Goal: Task Accomplishment & Management: Use online tool/utility

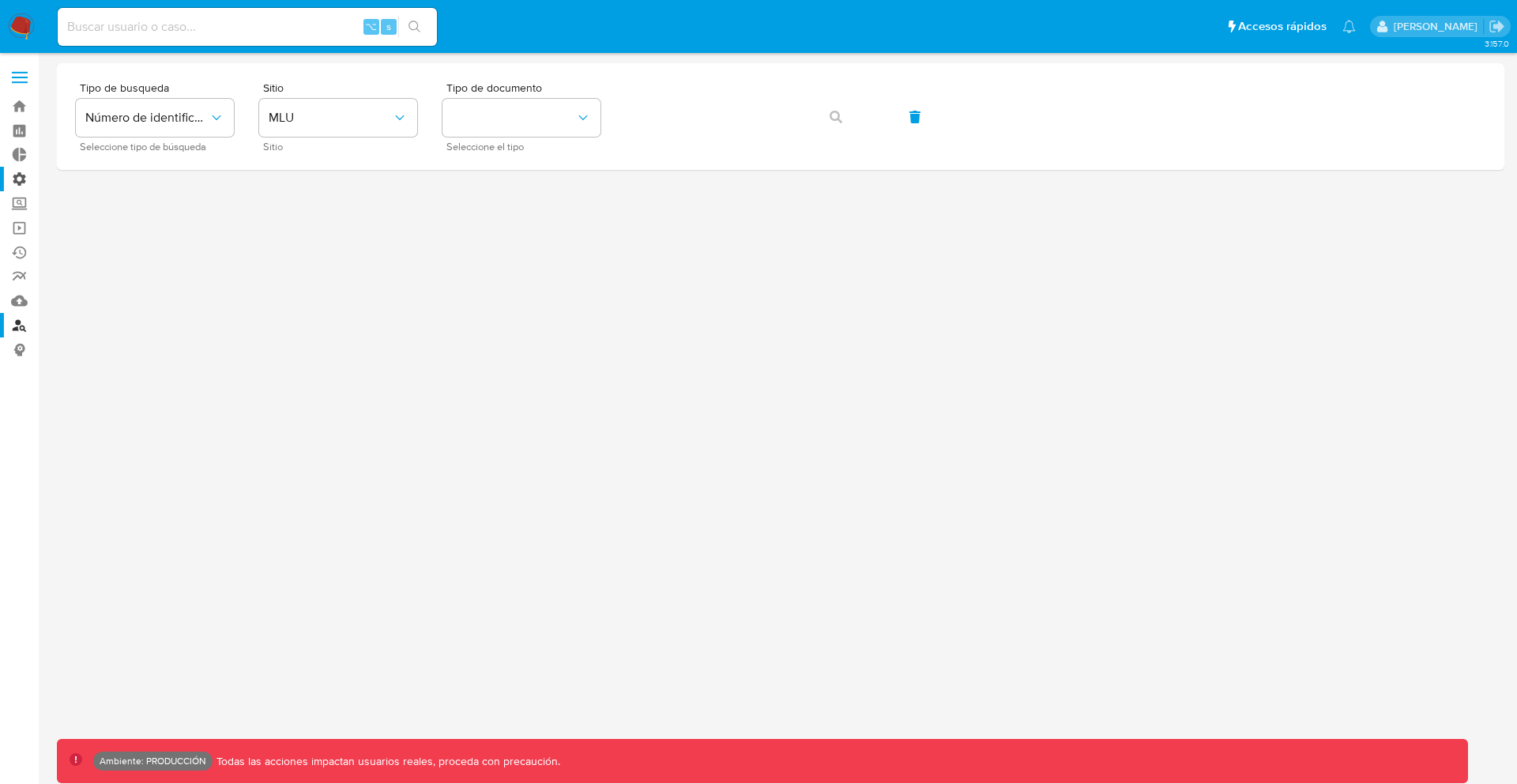
click at [24, 179] on label "Administración" at bounding box center [94, 179] width 188 height 24
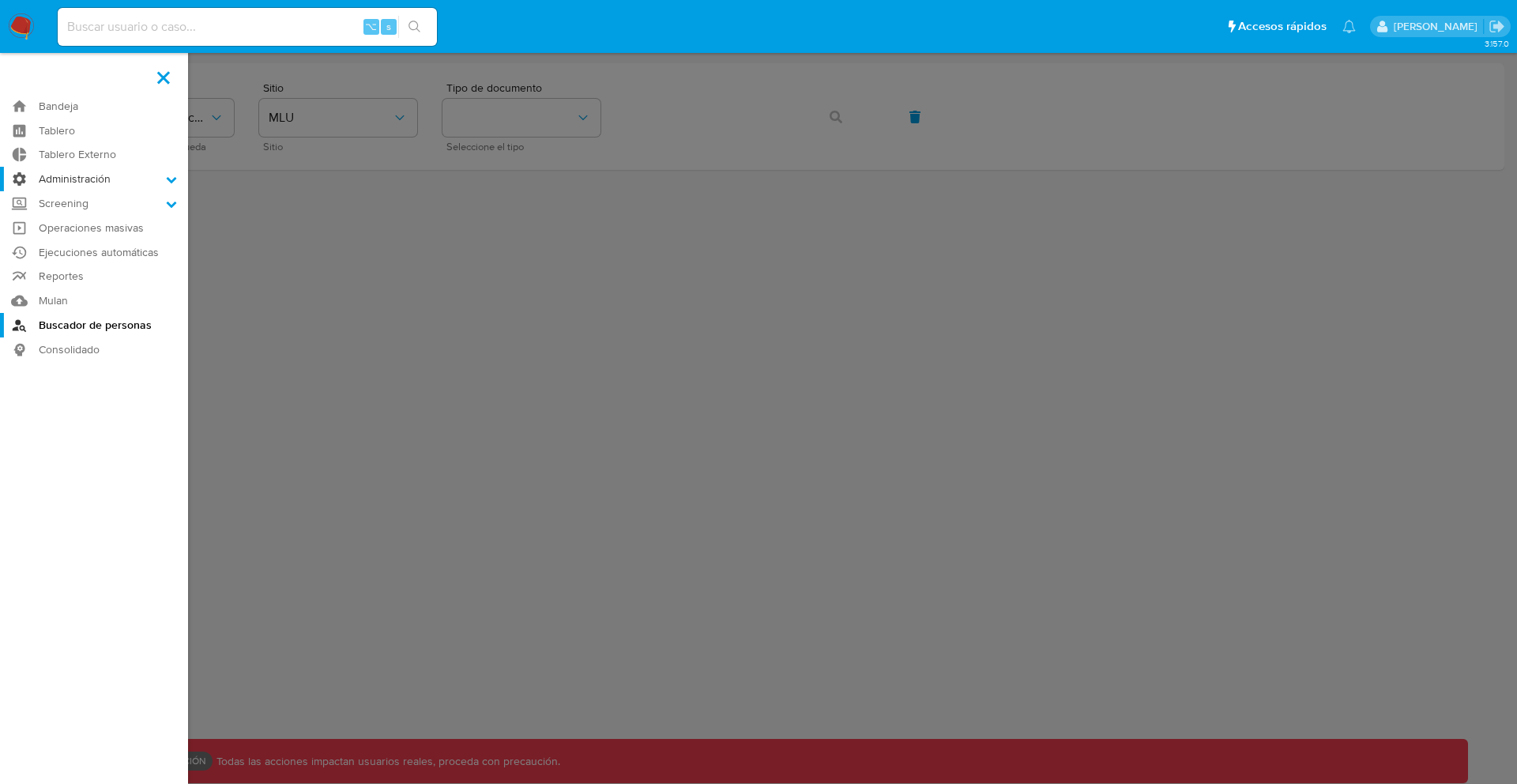
click at [0, 0] on input "Administración" at bounding box center [0, 0] width 0 height 0
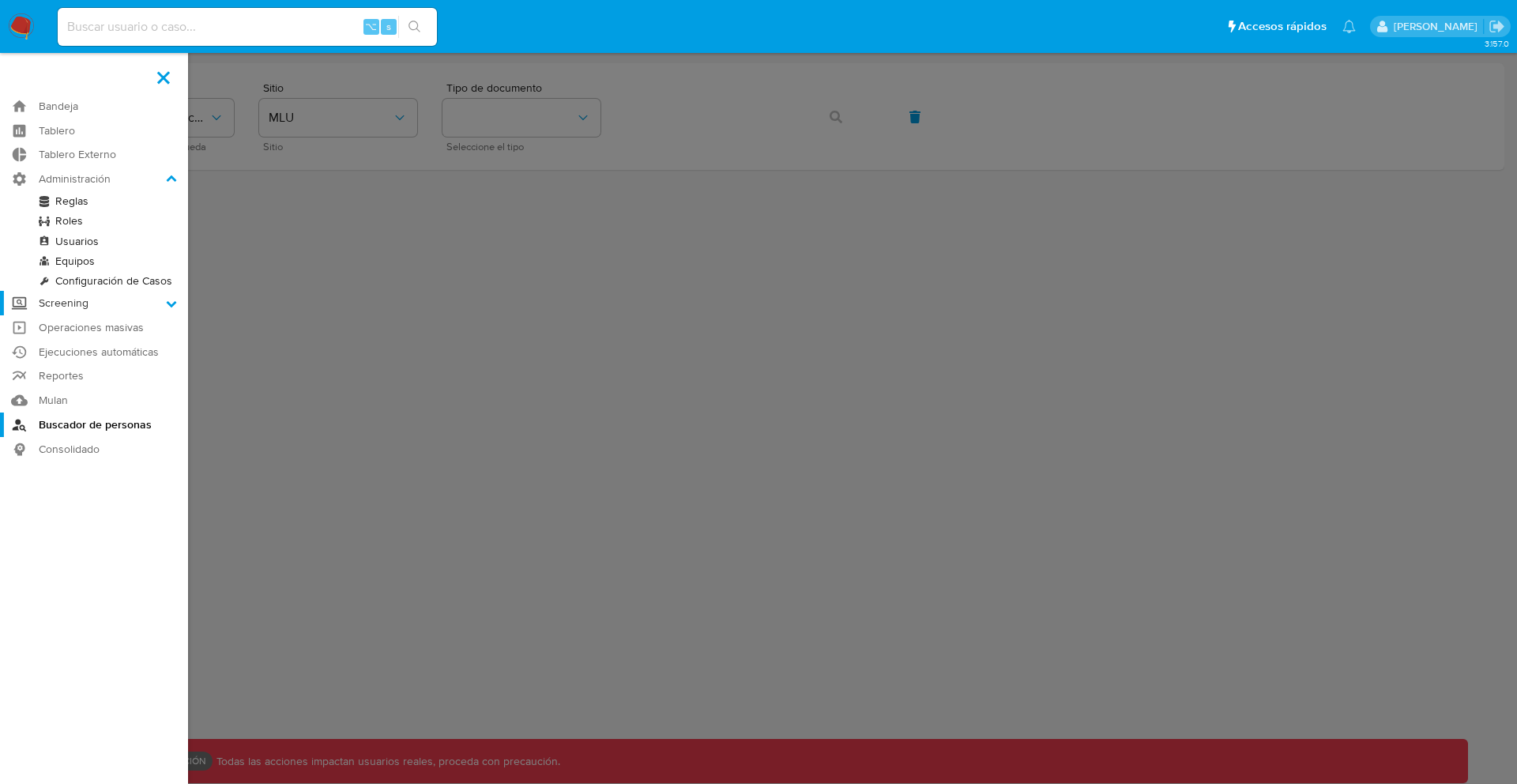
click at [61, 303] on label "Screening" at bounding box center [94, 303] width 188 height 24
click at [0, 0] on input "Screening" at bounding box center [0, 0] width 0 height 0
click at [88, 264] on link "Búsqueda en Listas" at bounding box center [94, 265] width 188 height 19
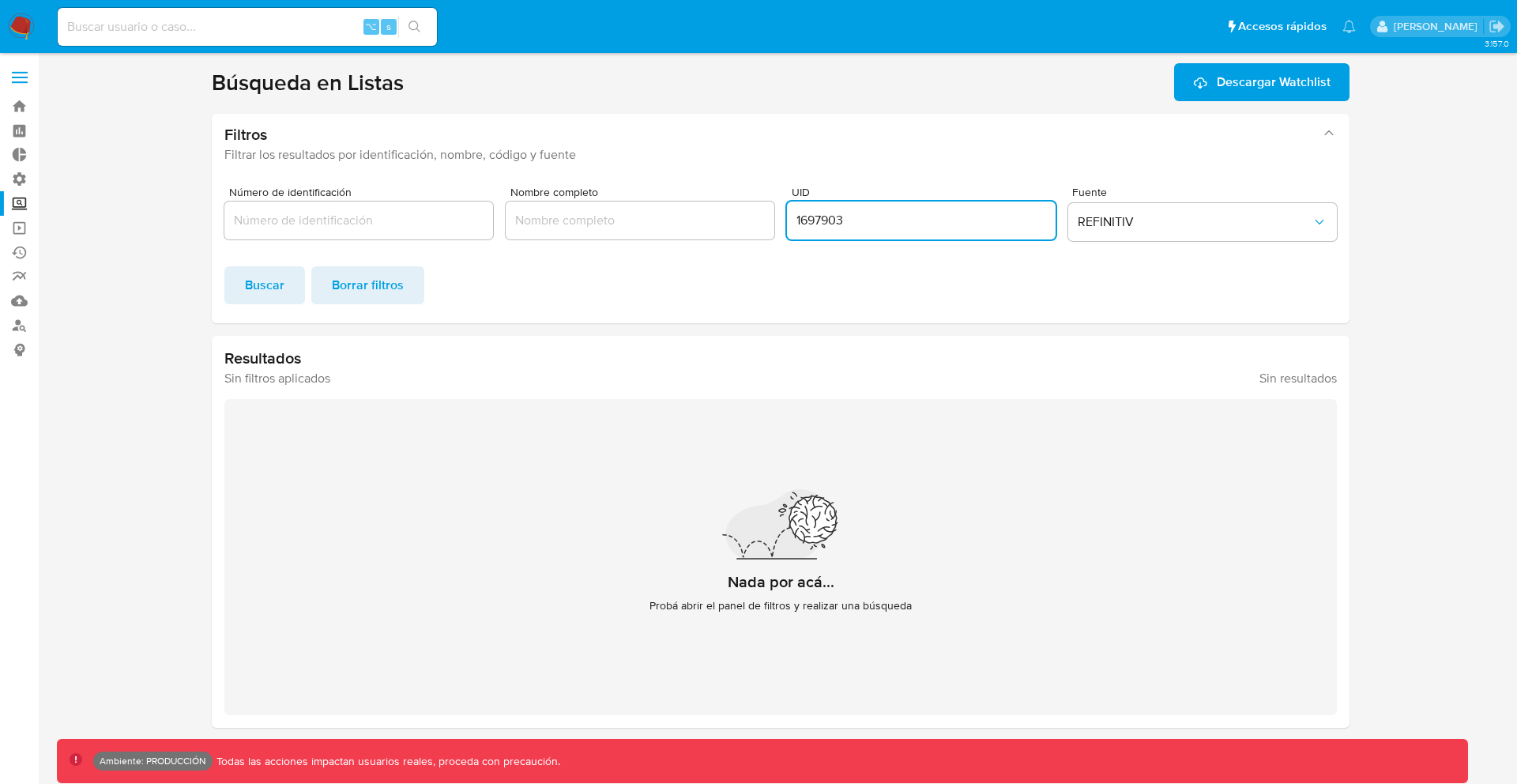
click at [822, 216] on input "1697903" at bounding box center [922, 219] width 269 height 20
click at [270, 290] on span "Buscar" at bounding box center [264, 285] width 40 height 35
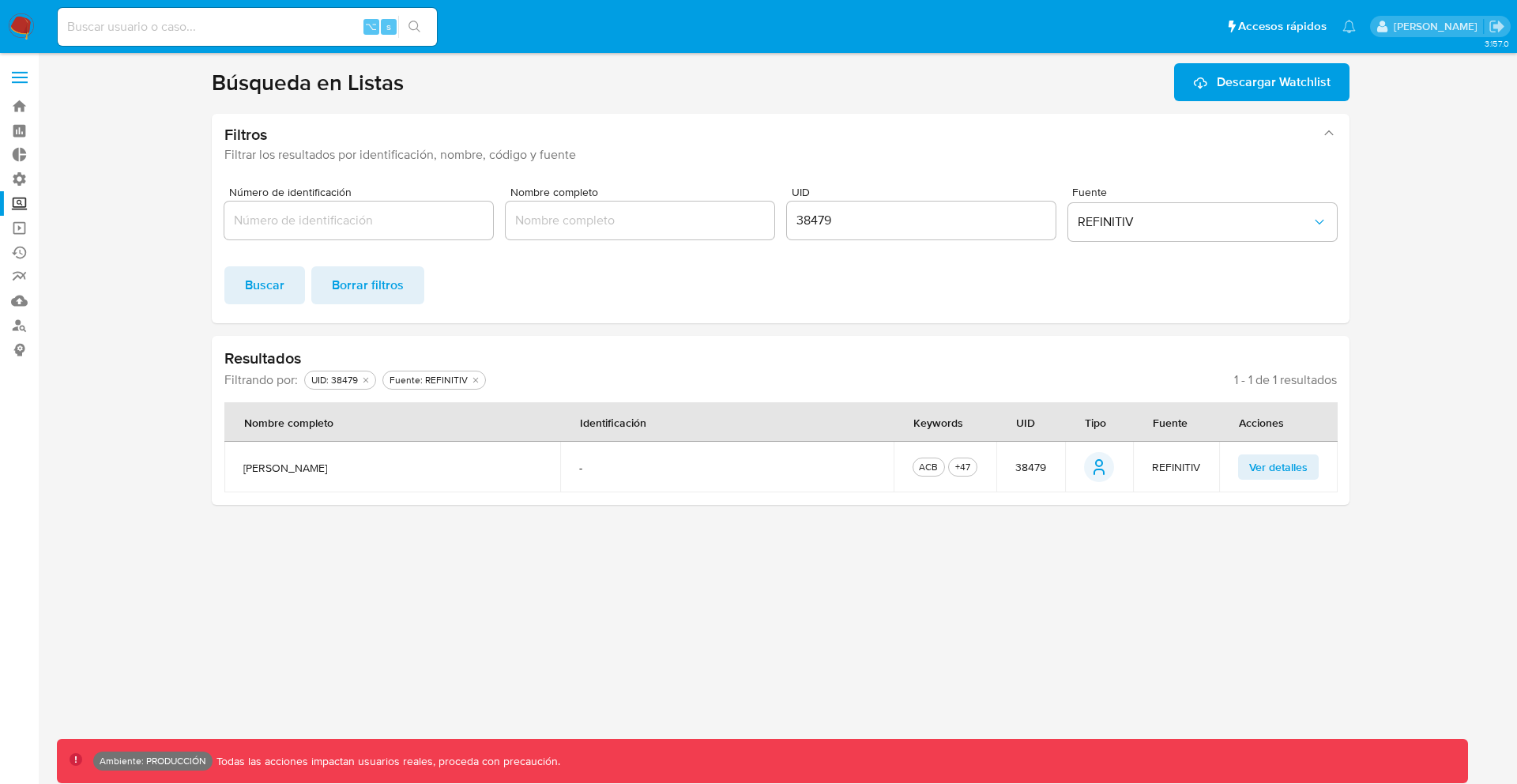
click at [1277, 462] on span "Ver detalles" at bounding box center [1278, 467] width 58 height 22
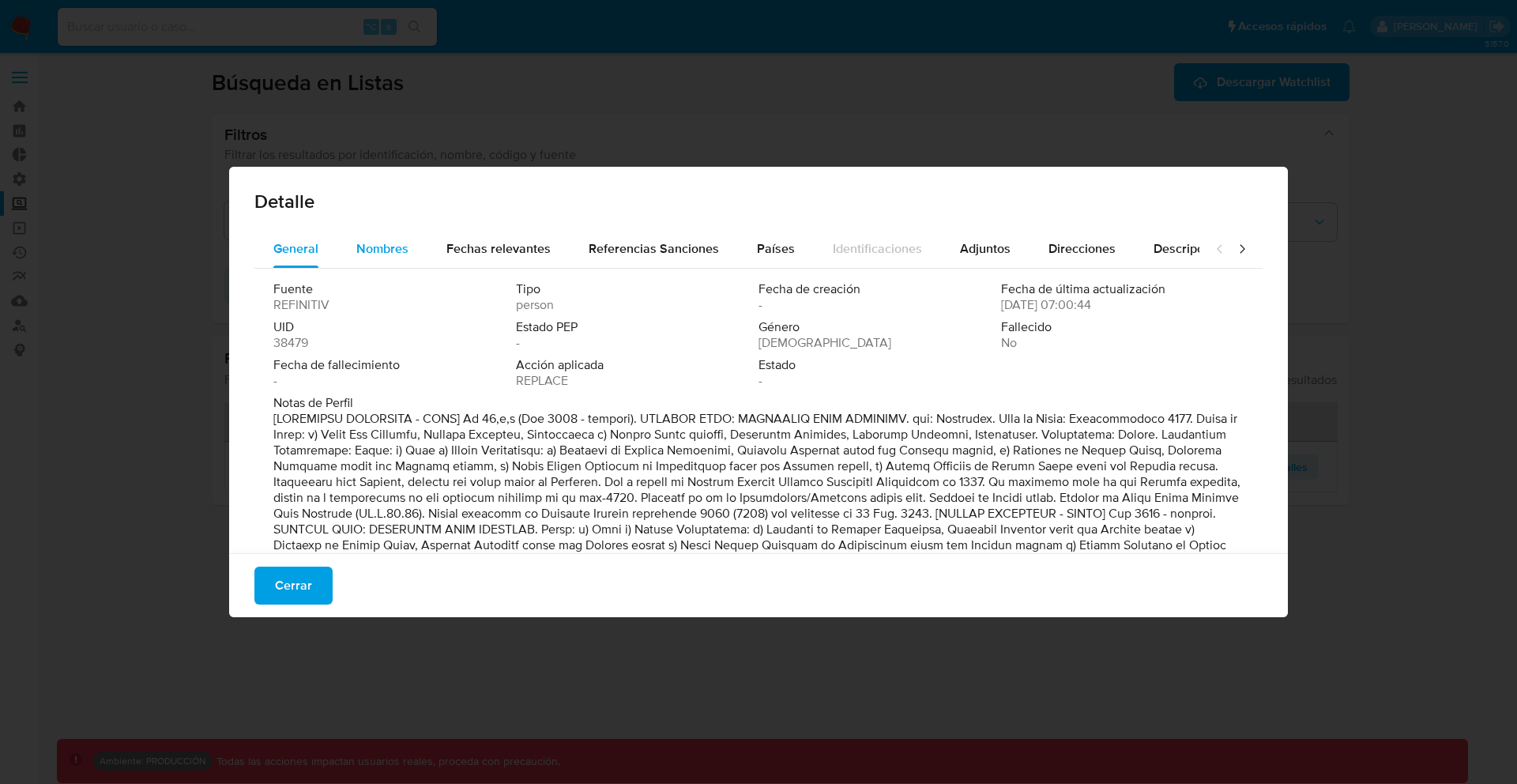
click at [377, 250] on span "Nombres" at bounding box center [382, 249] width 52 height 18
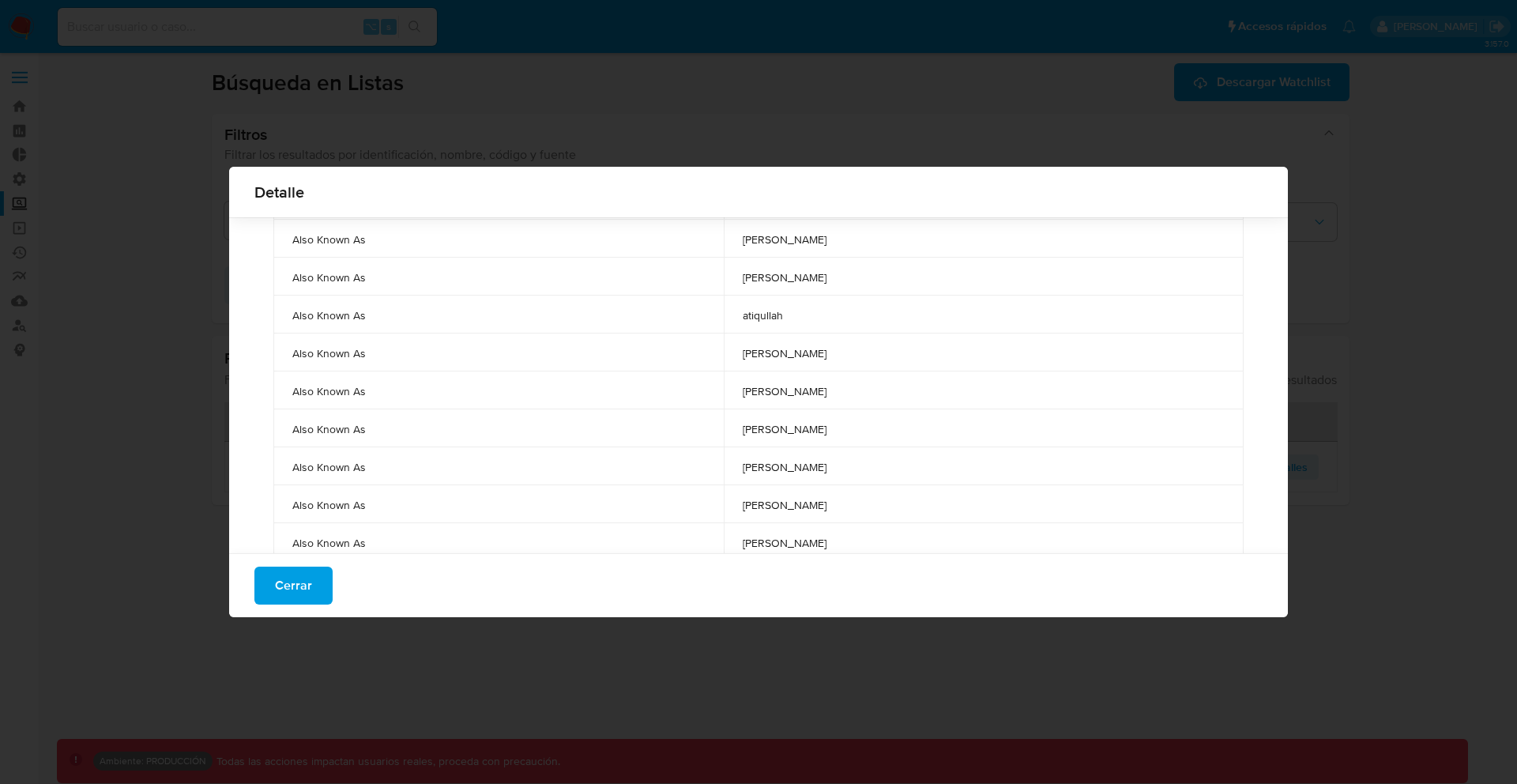
scroll to position [323, 0]
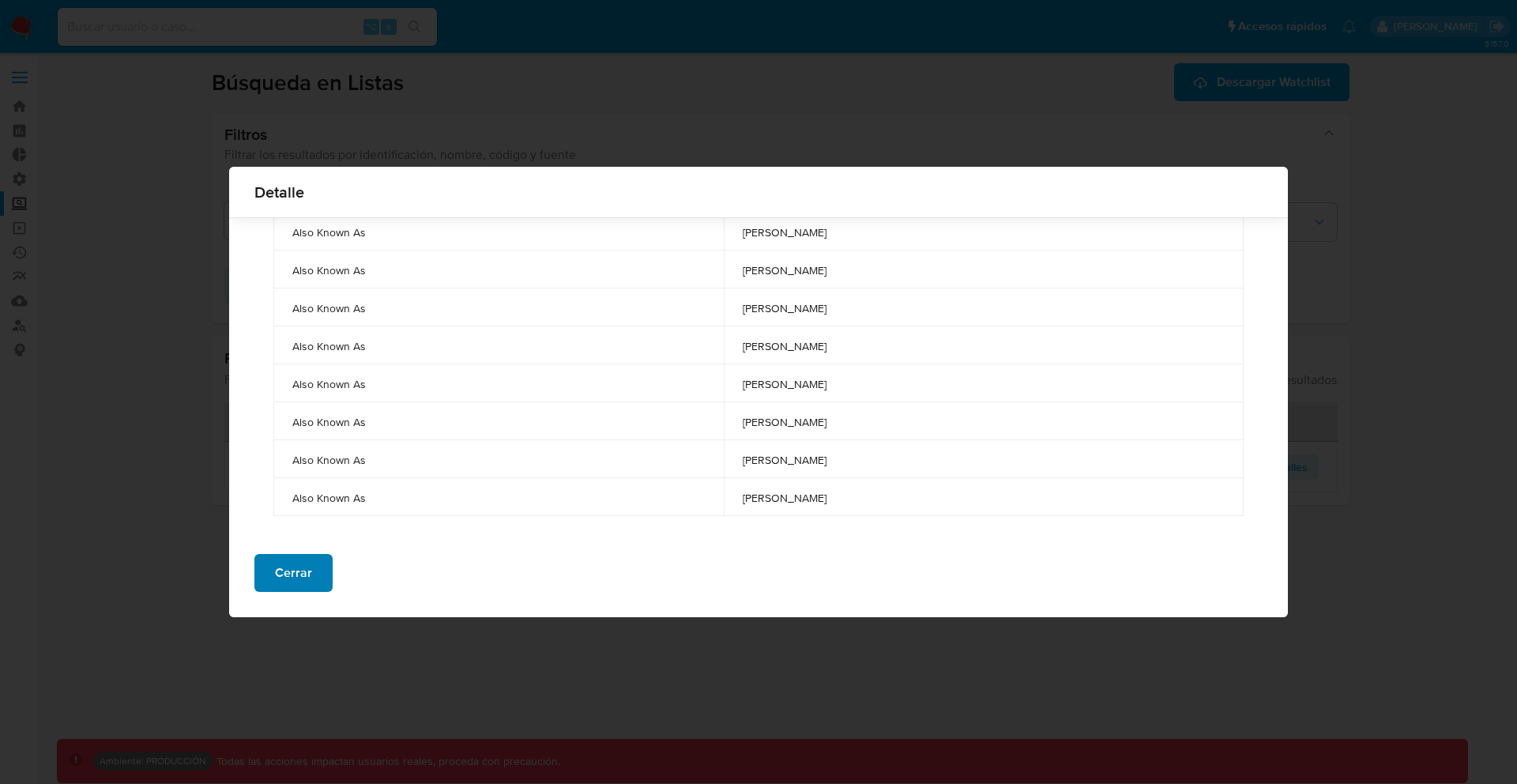
click at [317, 568] on button "Cerrar" at bounding box center [293, 573] width 79 height 38
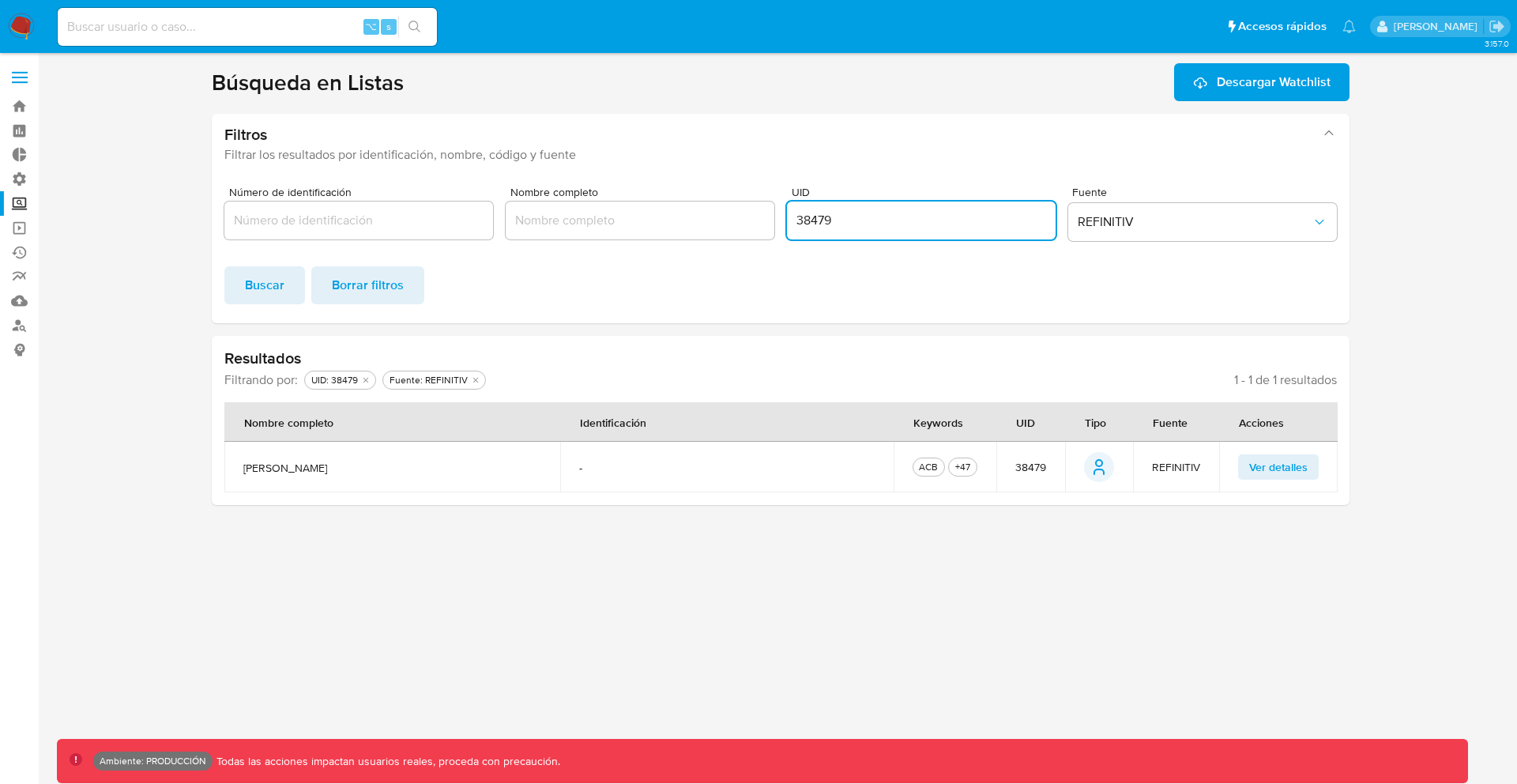
click at [820, 225] on input "38479" at bounding box center [922, 219] width 269 height 20
paste input "8685190"
type input "8685190"
click at [283, 290] on button "Buscar" at bounding box center [265, 285] width 81 height 38
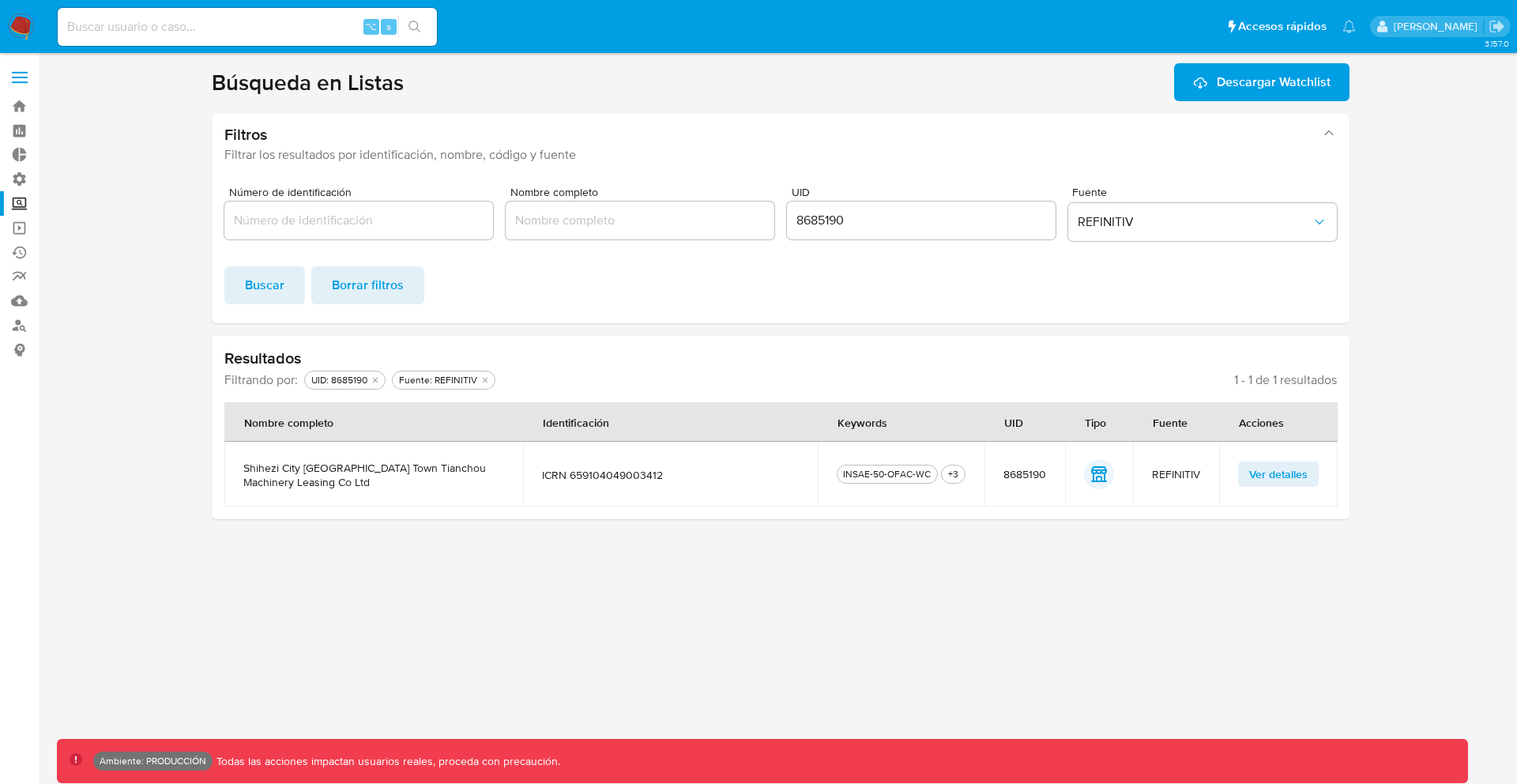
click at [1249, 480] on span "Ver detalles" at bounding box center [1278, 474] width 58 height 22
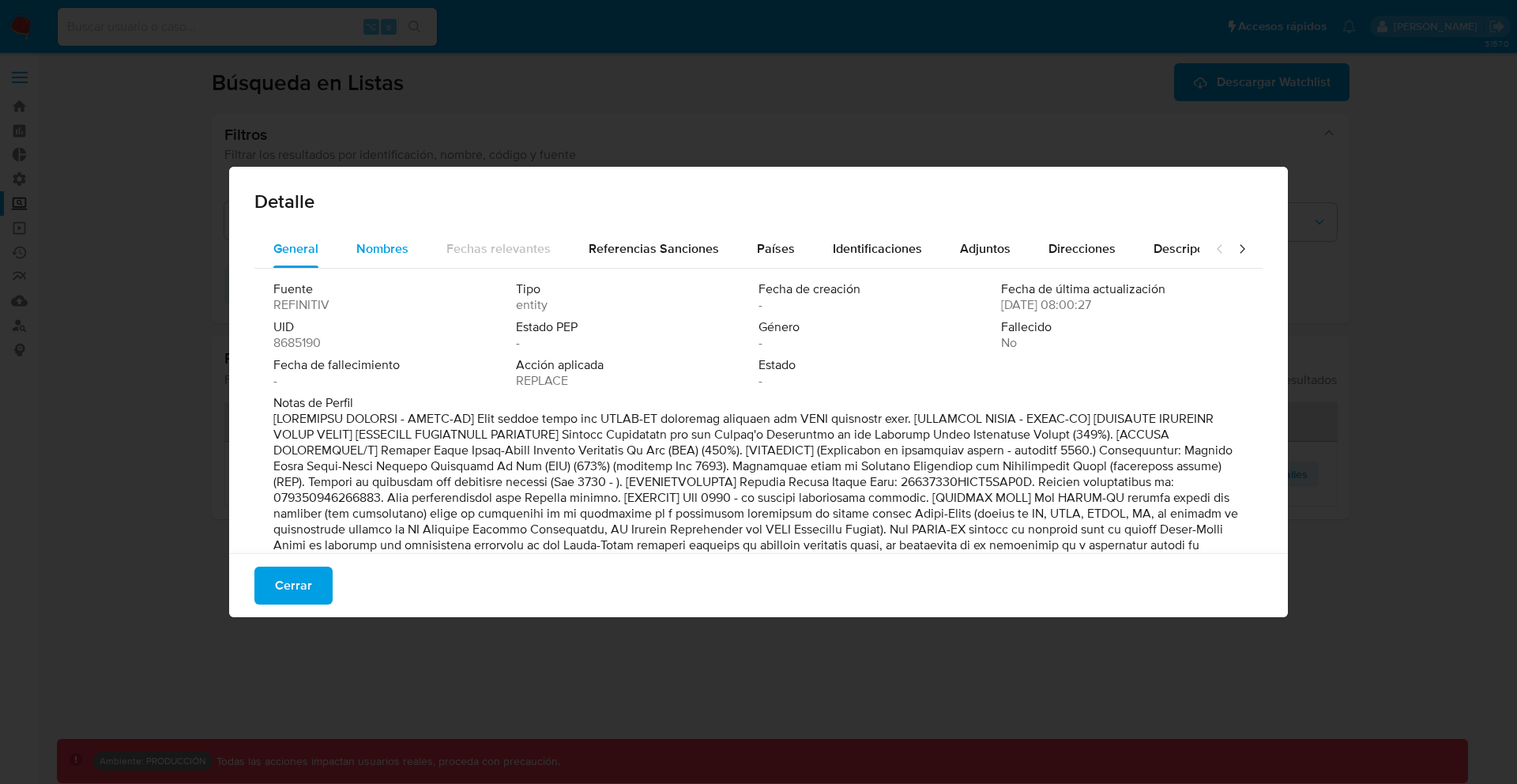
click at [387, 256] on span "Nombres" at bounding box center [382, 249] width 52 height 18
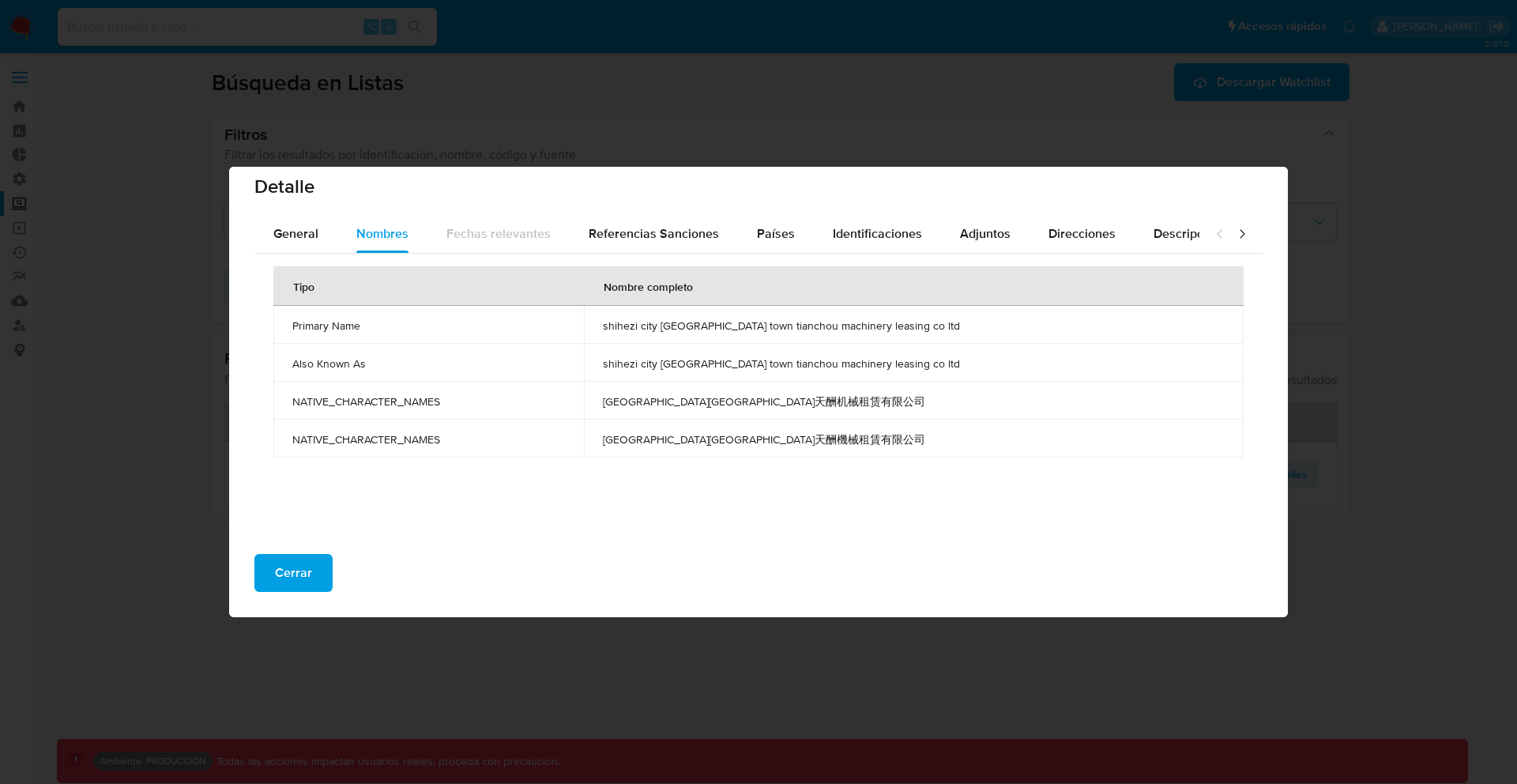
scroll to position [16, 0]
drag, startPoint x: 859, startPoint y: 403, endPoint x: 656, endPoint y: 400, distance: 203.0
click at [656, 400] on span "[GEOGRAPHIC_DATA][GEOGRAPHIC_DATA]天酬机械租赁有限公司" at bounding box center [914, 400] width 622 height 15
drag, startPoint x: 656, startPoint y: 400, endPoint x: 854, endPoint y: 399, distance: 198.0
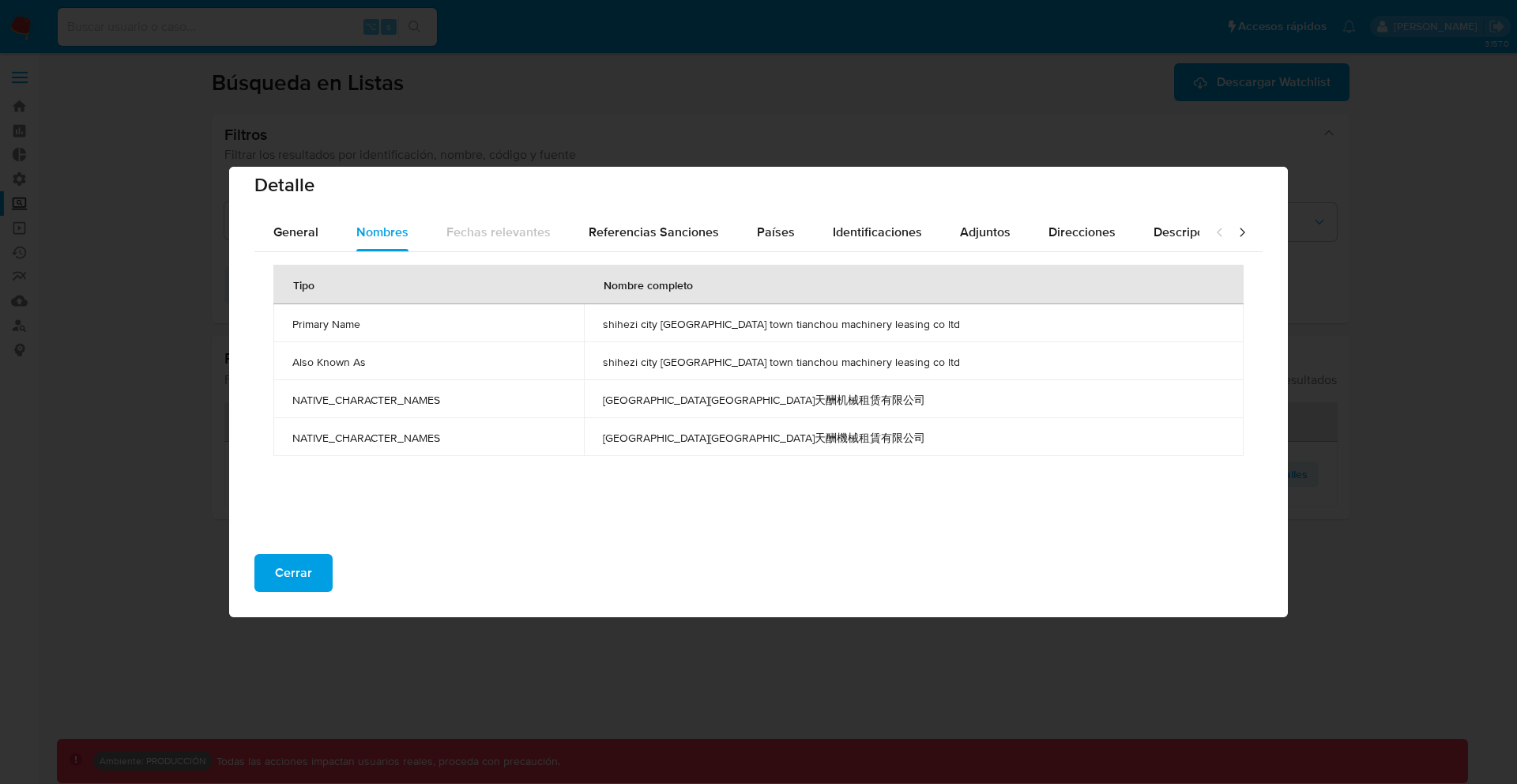
click at [854, 399] on span "[GEOGRAPHIC_DATA][GEOGRAPHIC_DATA]天酬机械租赁有限公司" at bounding box center [914, 400] width 622 height 15
drag, startPoint x: 958, startPoint y: 323, endPoint x: 658, endPoint y: 328, distance: 300.0
click at [658, 328] on span "shihezi city [GEOGRAPHIC_DATA] town tianchou machinery leasing co ltd" at bounding box center [914, 324] width 622 height 15
click at [701, 348] on td "shihezi city [GEOGRAPHIC_DATA] town tianchou machinery leasing co ltd" at bounding box center [914, 360] width 660 height 38
drag, startPoint x: 657, startPoint y: 326, endPoint x: 931, endPoint y: 318, distance: 274.1
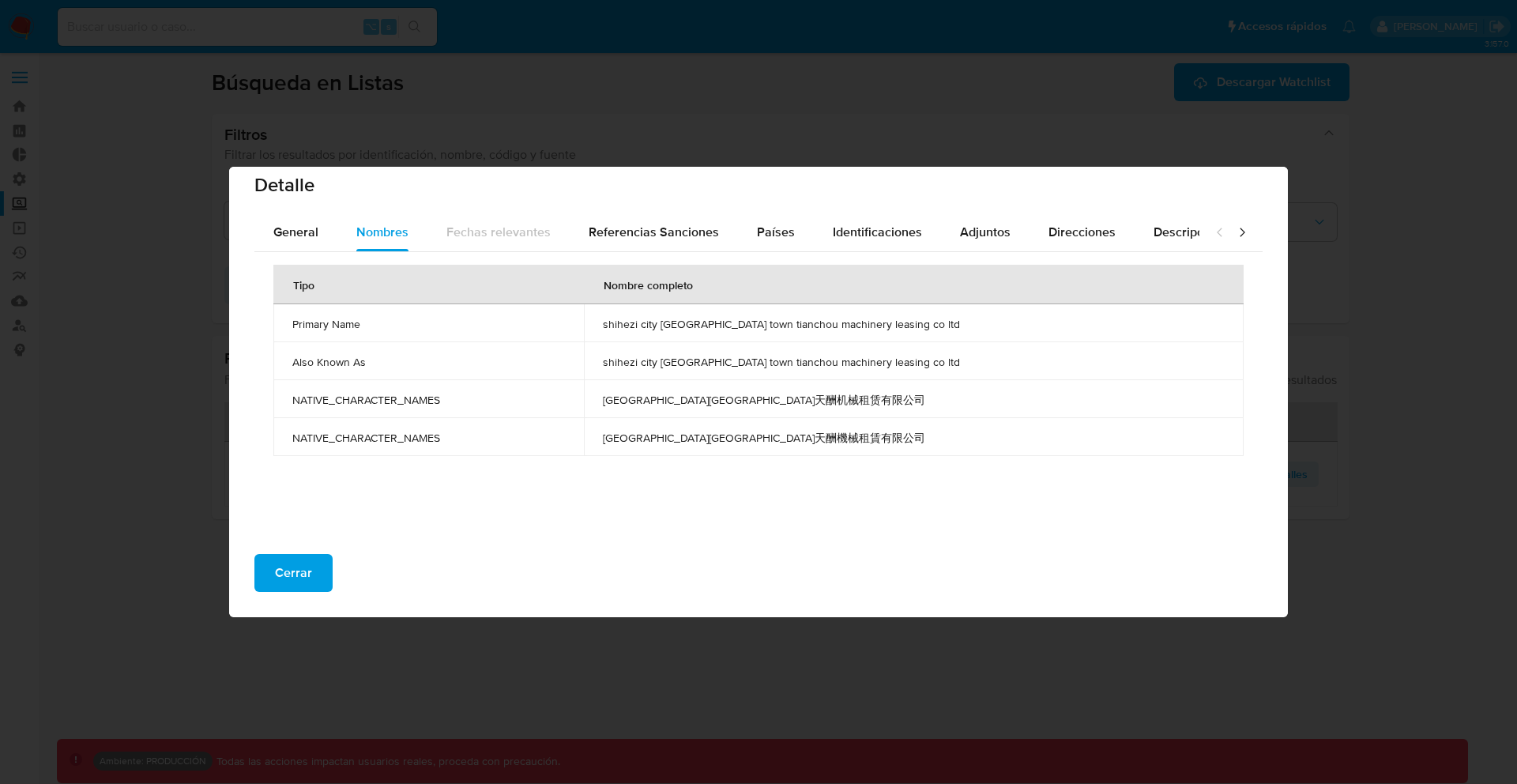
click at [931, 318] on span "shihezi city [GEOGRAPHIC_DATA] town tianchou machinery leasing co ltd" at bounding box center [914, 324] width 622 height 15
drag, startPoint x: 644, startPoint y: 405, endPoint x: 854, endPoint y: 407, distance: 210.0
click at [854, 407] on td "[GEOGRAPHIC_DATA][GEOGRAPHIC_DATA]天酬机械租赁有限公司" at bounding box center [914, 398] width 660 height 38
click at [837, 407] on td "[GEOGRAPHIC_DATA][GEOGRAPHIC_DATA]天酬机械租赁有限公司" at bounding box center [914, 398] width 660 height 38
drag, startPoint x: 652, startPoint y: 405, endPoint x: 852, endPoint y: 399, distance: 200.1
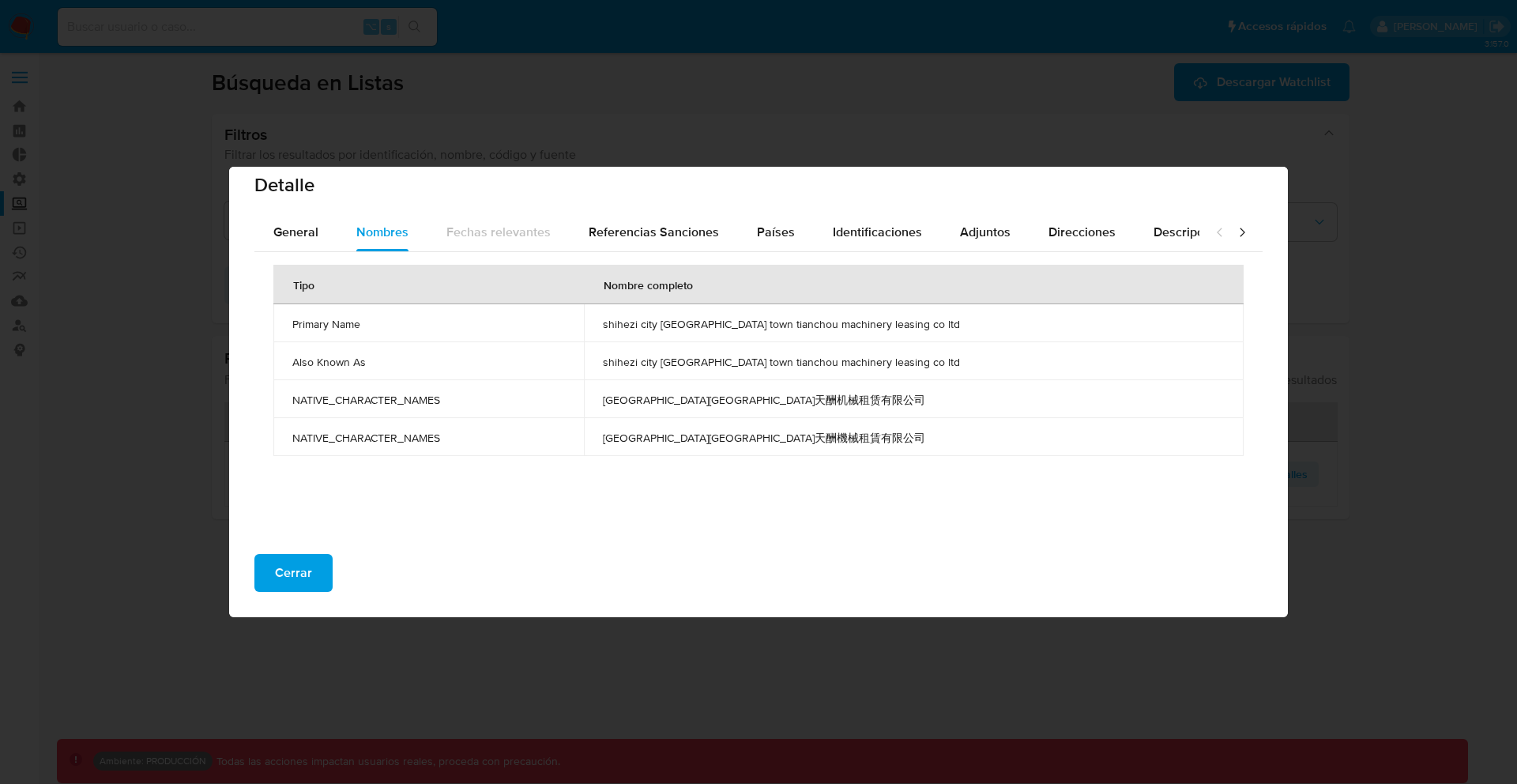
click at [853, 400] on td "[GEOGRAPHIC_DATA][GEOGRAPHIC_DATA]天酬机械租赁有限公司" at bounding box center [914, 398] width 660 height 38
click at [751, 404] on span "[GEOGRAPHIC_DATA][GEOGRAPHIC_DATA]天酬机械租赁有限公司" at bounding box center [914, 400] width 622 height 15
click at [747, 398] on span "[GEOGRAPHIC_DATA][GEOGRAPHIC_DATA]天酬机械租赁有限公司" at bounding box center [914, 400] width 622 height 15
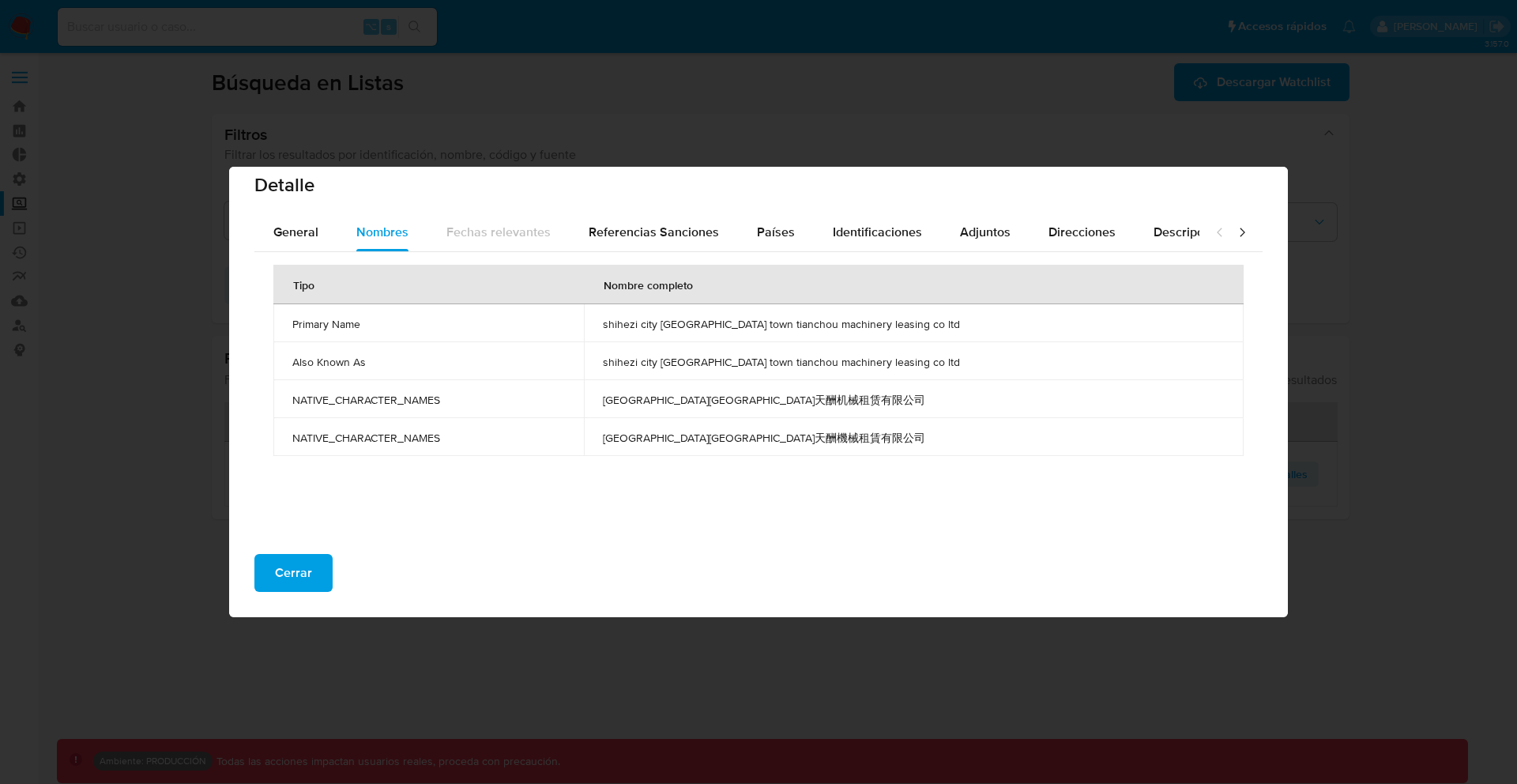
click at [747, 398] on span "[GEOGRAPHIC_DATA][GEOGRAPHIC_DATA]天酬机械租赁有限公司" at bounding box center [914, 400] width 622 height 15
click at [703, 325] on span "shihezi city [GEOGRAPHIC_DATA] town tianchou machinery leasing co ltd" at bounding box center [914, 324] width 622 height 15
click at [300, 578] on span "Cerrar" at bounding box center [293, 573] width 37 height 35
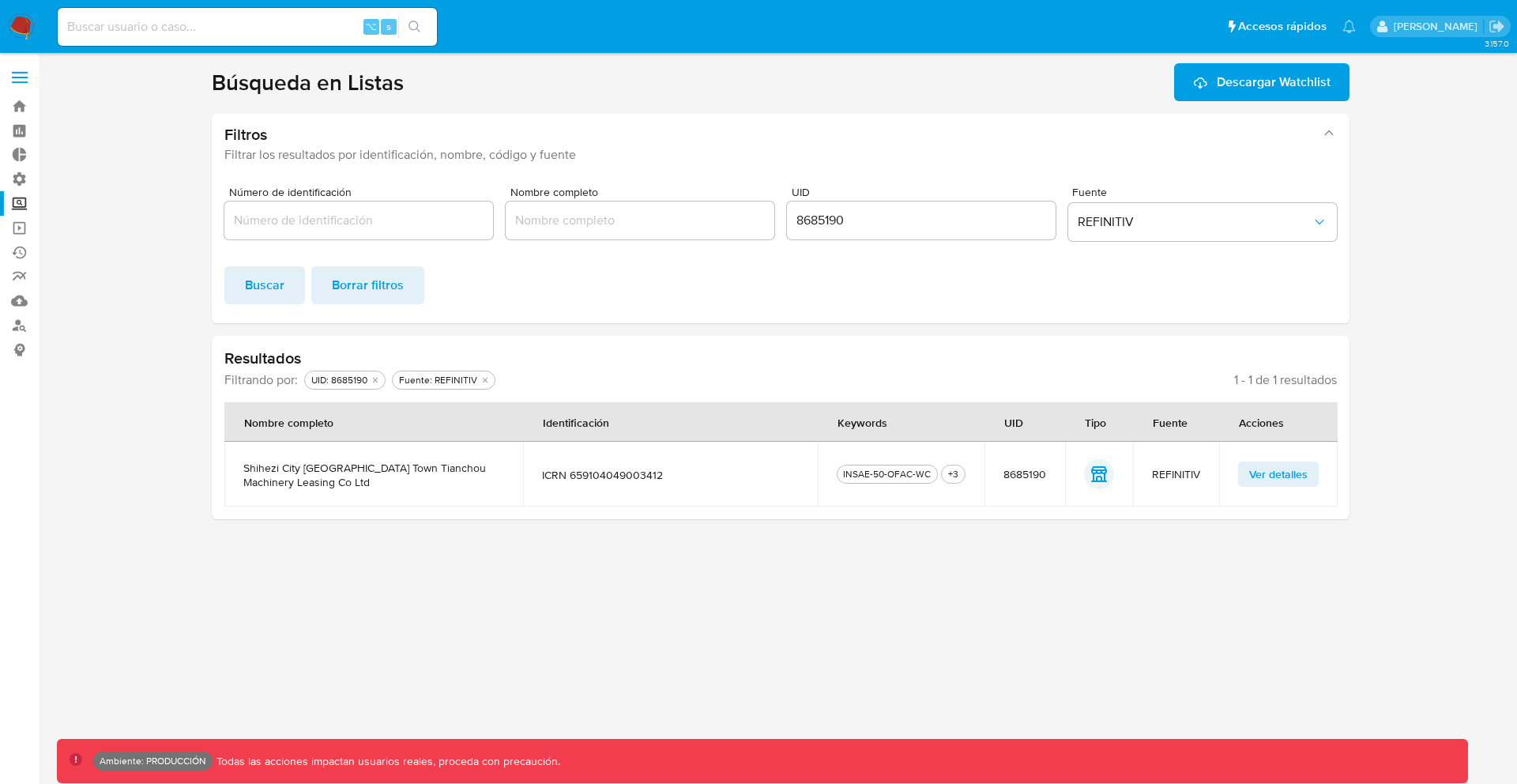
click at [821, 215] on input "8685190" at bounding box center [922, 219] width 269 height 20
click at [1270, 475] on span "Ver detalles" at bounding box center [1278, 474] width 58 height 22
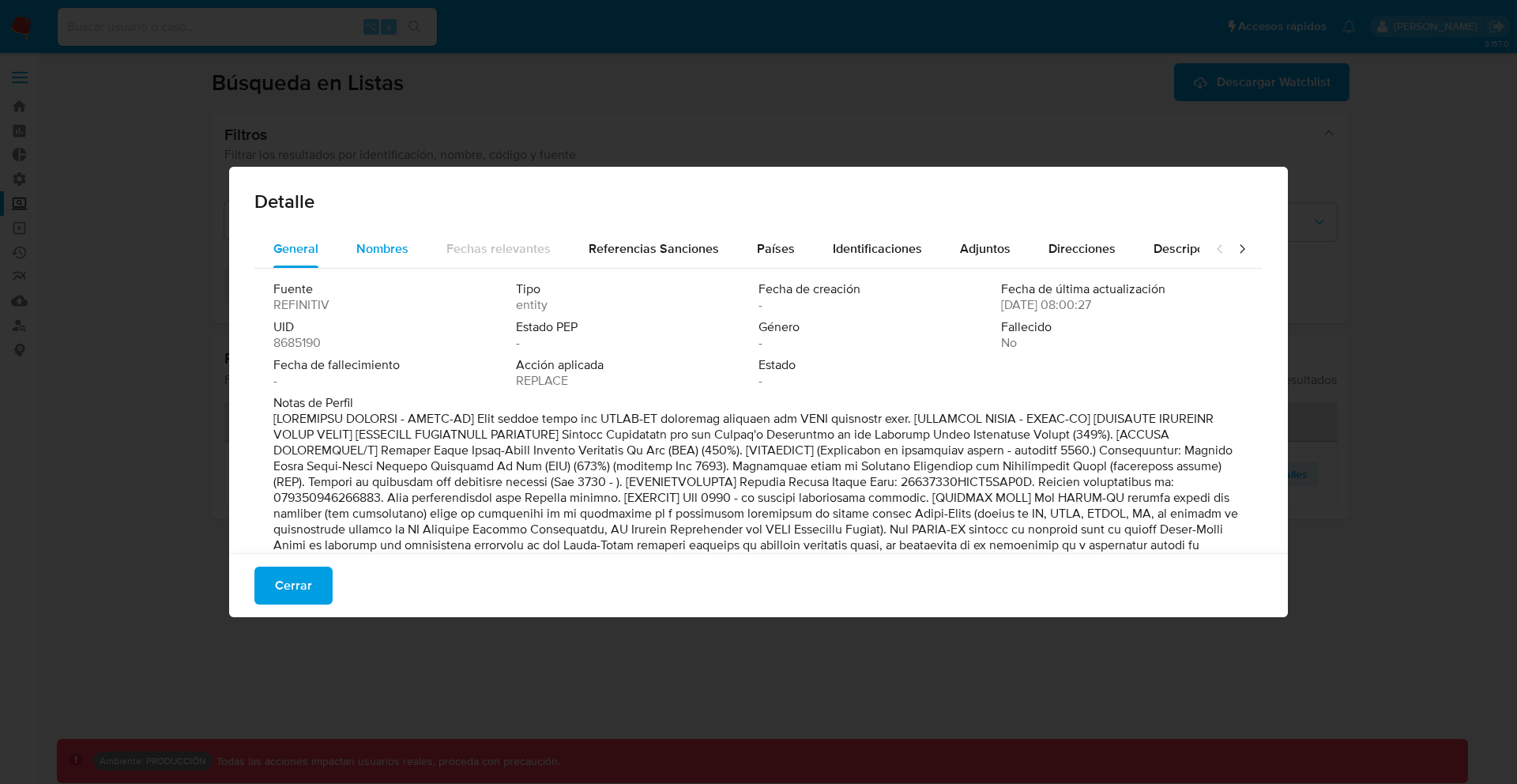
click at [391, 242] on span "Nombres" at bounding box center [382, 249] width 52 height 18
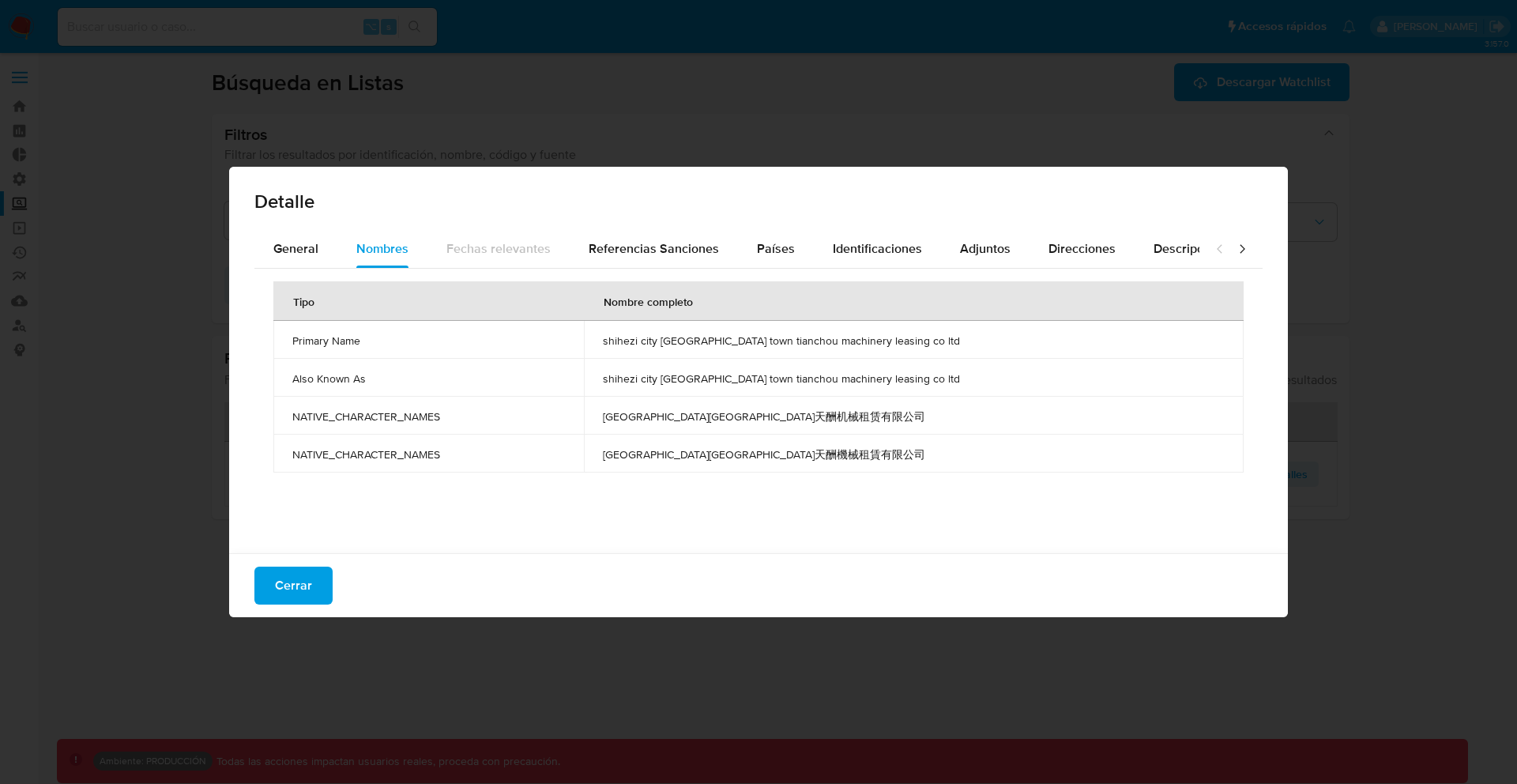
drag, startPoint x: 651, startPoint y: 342, endPoint x: 935, endPoint y: 339, distance: 284.0
click at [935, 339] on td "shihezi city [GEOGRAPHIC_DATA] town tianchou machinery leasing co ltd" at bounding box center [914, 339] width 660 height 38
click at [722, 427] on td "[GEOGRAPHIC_DATA][GEOGRAPHIC_DATA]天酬机械租赁有限公司" at bounding box center [914, 415] width 660 height 38
click at [729, 420] on span "[GEOGRAPHIC_DATA][GEOGRAPHIC_DATA]天酬机械租赁有限公司" at bounding box center [914, 416] width 622 height 15
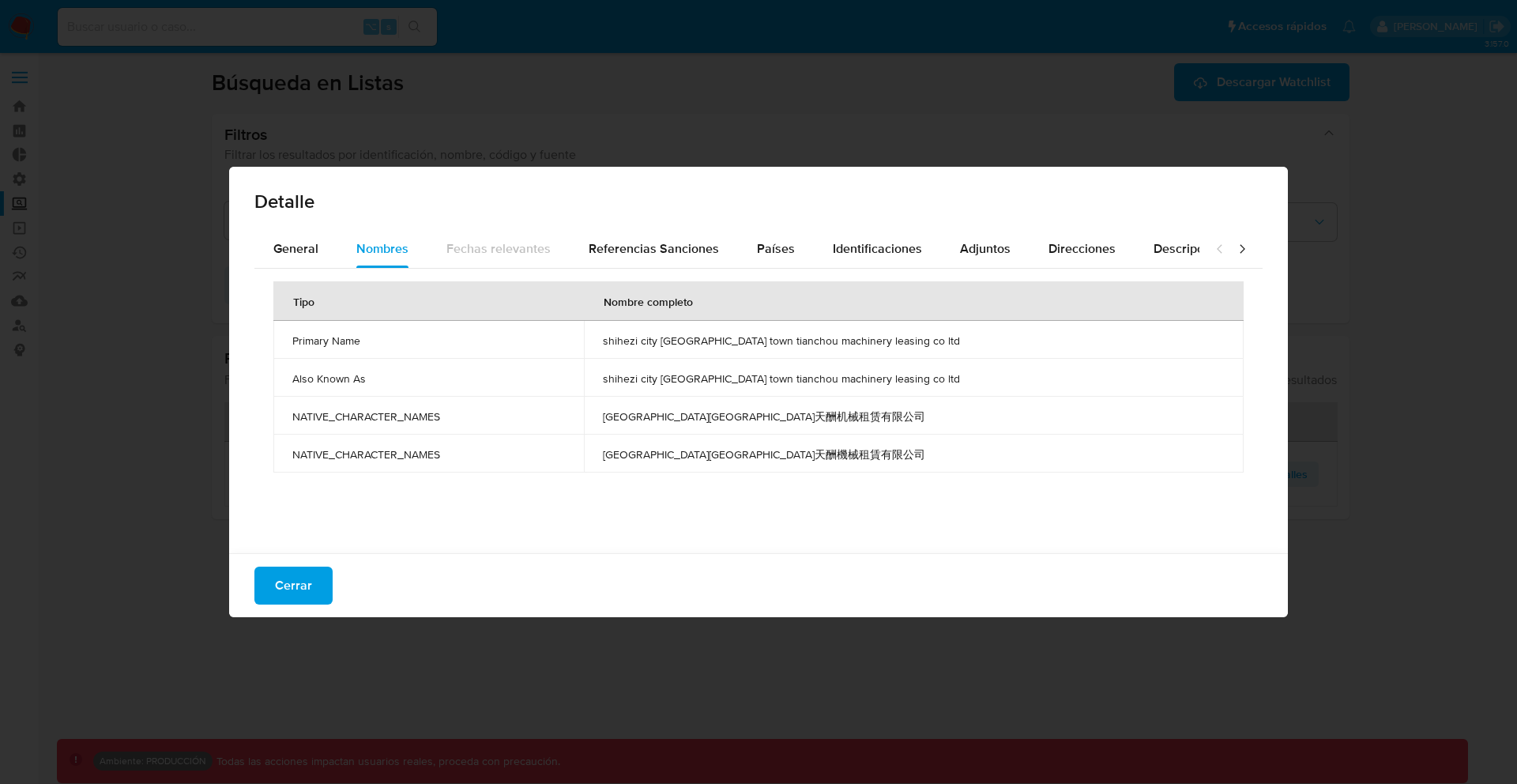
click at [729, 420] on span "[GEOGRAPHIC_DATA][GEOGRAPHIC_DATA]天酬机械租赁有限公司" at bounding box center [914, 416] width 622 height 15
drag, startPoint x: 660, startPoint y: 341, endPoint x: 978, endPoint y: 339, distance: 318.0
click at [978, 339] on span "shihezi city [GEOGRAPHIC_DATA] town tianchou machinery leasing co ltd" at bounding box center [914, 341] width 622 height 15
drag, startPoint x: 655, startPoint y: 343, endPoint x: 939, endPoint y: 347, distance: 284.0
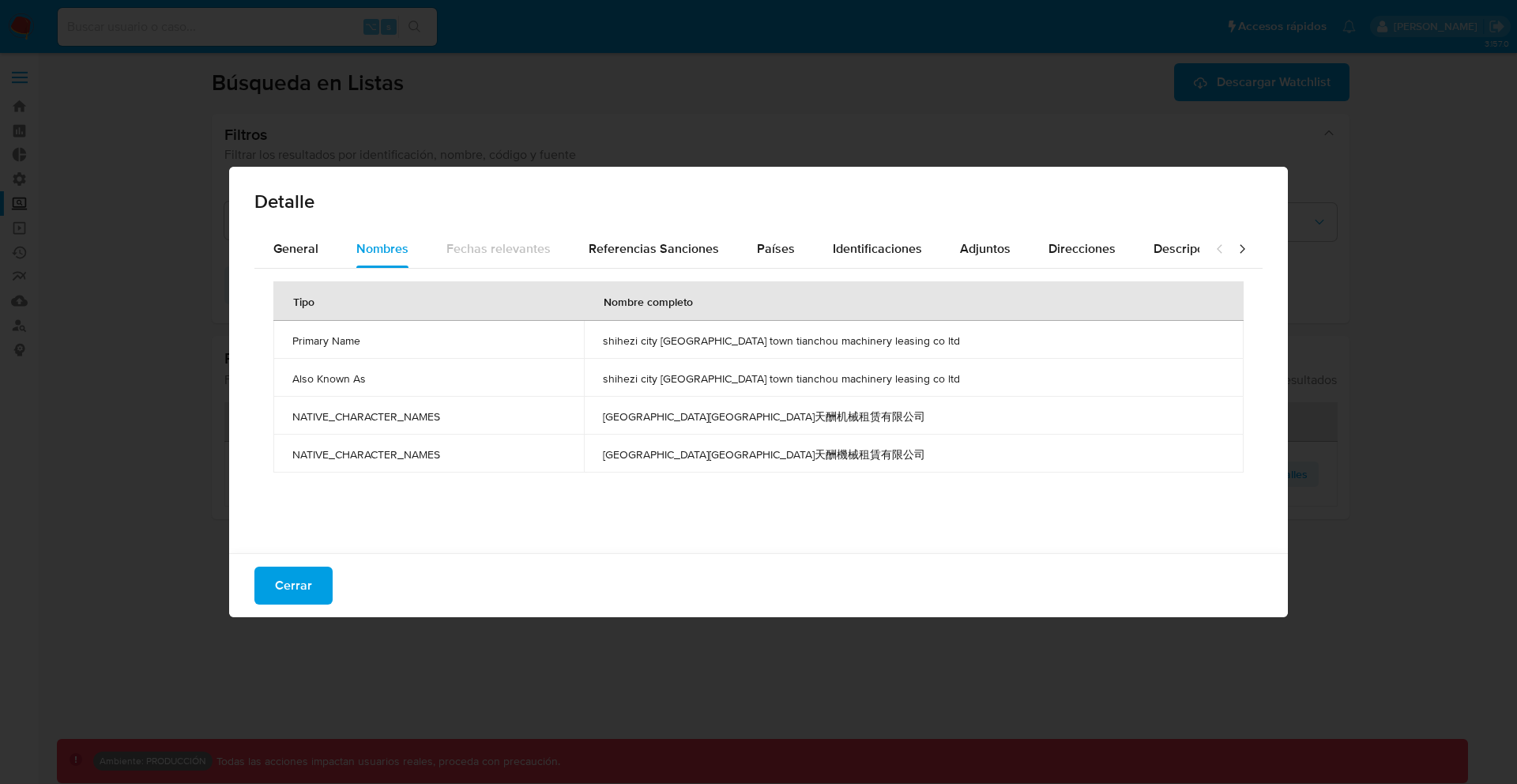
click at [939, 347] on td "shihezi city [GEOGRAPHIC_DATA] town tianchou machinery leasing co ltd" at bounding box center [914, 339] width 660 height 38
click at [939, 347] on span "shihezi city [GEOGRAPHIC_DATA] town tianchou machinery leasing co ltd" at bounding box center [914, 341] width 622 height 15
drag, startPoint x: 657, startPoint y: 339, endPoint x: 934, endPoint y: 346, distance: 277.1
click at [934, 346] on span "shihezi city [GEOGRAPHIC_DATA] town tianchou machinery leasing co ltd" at bounding box center [914, 341] width 622 height 15
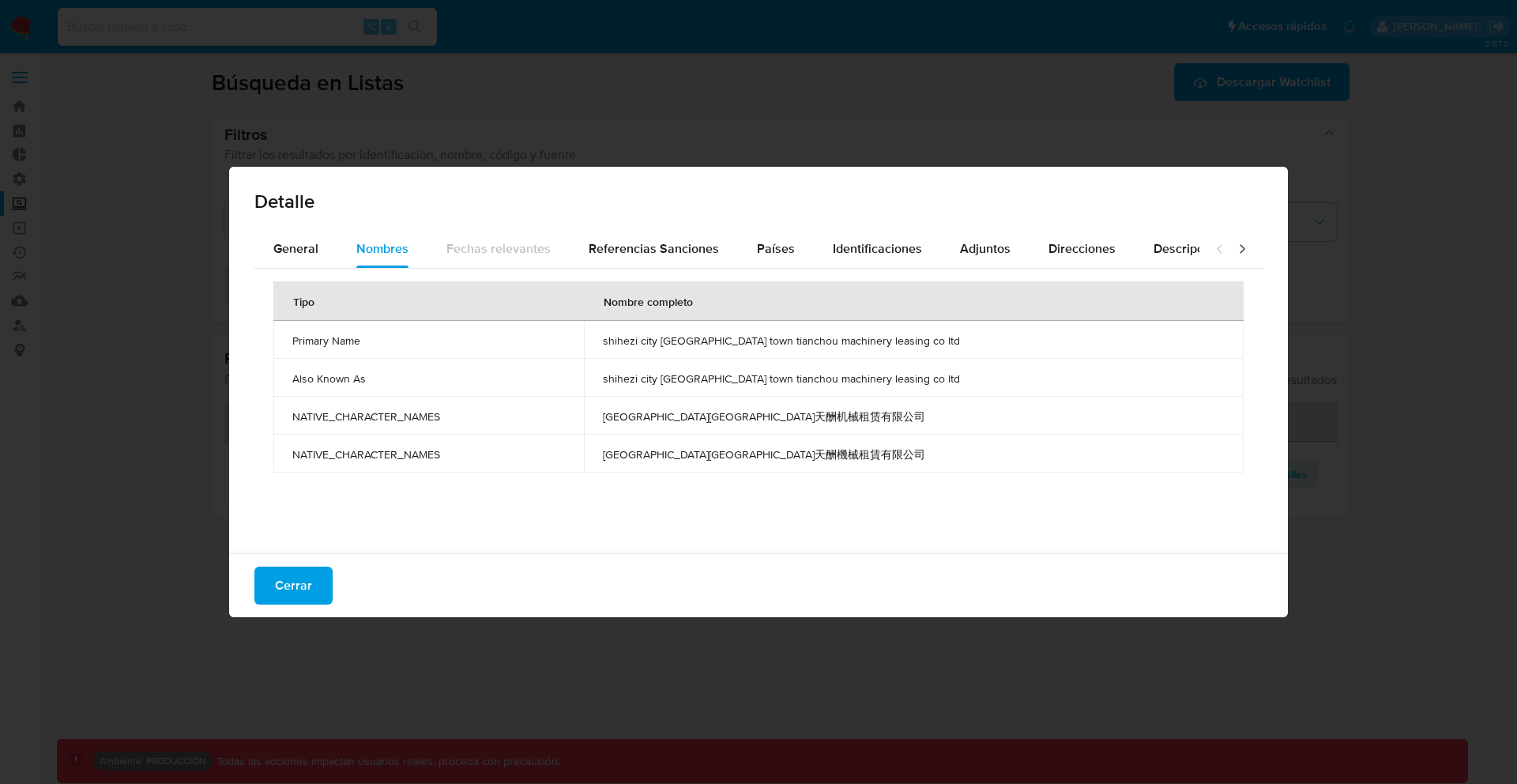
drag, startPoint x: 934, startPoint y: 346, endPoint x: 662, endPoint y: 339, distance: 272.1
click at [662, 339] on span "shihezi city [GEOGRAPHIC_DATA] town tianchou machinery leasing co ltd" at bounding box center [914, 341] width 622 height 15
drag, startPoint x: 656, startPoint y: 339, endPoint x: 947, endPoint y: 346, distance: 291.1
click at [947, 346] on span "shihezi city [GEOGRAPHIC_DATA] town tianchou machinery leasing co ltd" at bounding box center [914, 341] width 622 height 15
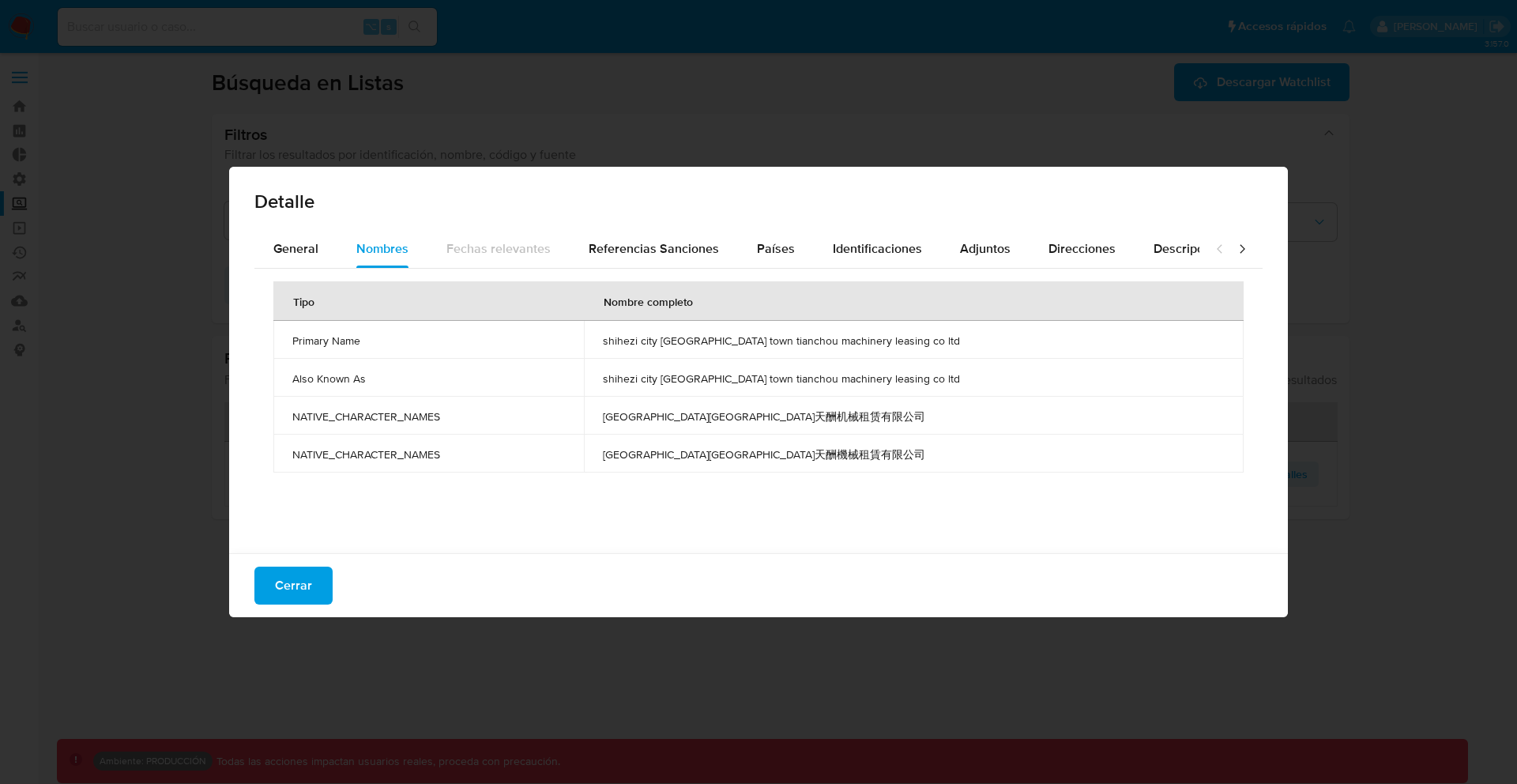
click at [947, 346] on span "shihezi city [GEOGRAPHIC_DATA] town tianchou machinery leasing co ltd" at bounding box center [914, 341] width 622 height 15
drag, startPoint x: 932, startPoint y: 388, endPoint x: 649, endPoint y: 339, distance: 287.2
click at [649, 339] on tbody "Primary Name [GEOGRAPHIC_DATA] [GEOGRAPHIC_DATA] town tianchou machinery leasin…" at bounding box center [759, 396] width 970 height 151
click at [649, 339] on td "shihezi city [GEOGRAPHIC_DATA] town tianchou machinery leasing co ltd" at bounding box center [914, 339] width 660 height 38
drag, startPoint x: 649, startPoint y: 339, endPoint x: 953, endPoint y: 380, distance: 306.8
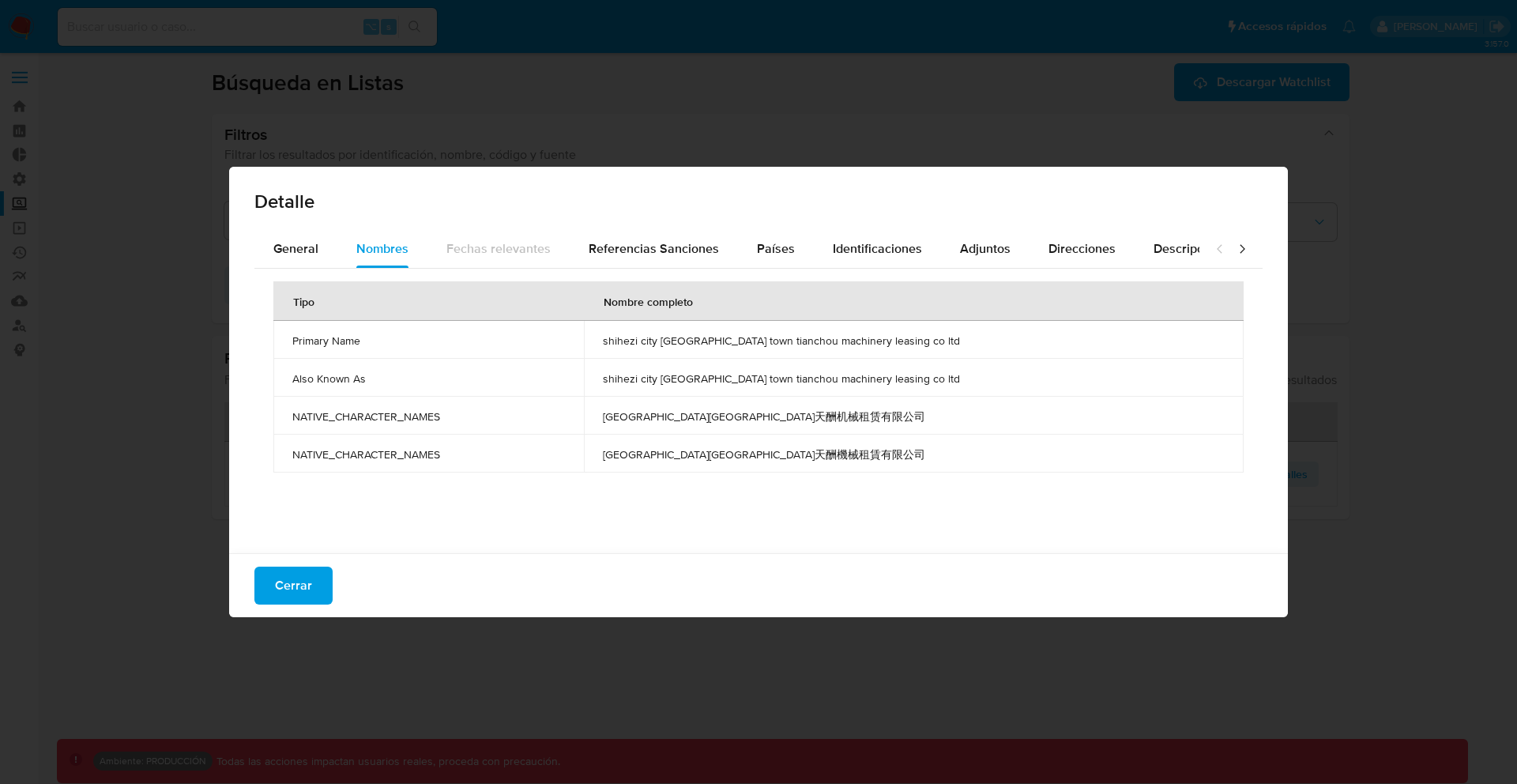
click at [953, 380] on tbody "Primary Name [GEOGRAPHIC_DATA] [GEOGRAPHIC_DATA] town tianchou machinery leasin…" at bounding box center [759, 396] width 970 height 151
click at [953, 380] on span "shihezi city [GEOGRAPHIC_DATA] town tianchou machinery leasing co ltd" at bounding box center [914, 378] width 622 height 15
drag, startPoint x: 953, startPoint y: 380, endPoint x: 651, endPoint y: 341, distance: 304.5
click at [651, 341] on tbody "Primary Name [GEOGRAPHIC_DATA] [GEOGRAPHIC_DATA] town tianchou machinery leasin…" at bounding box center [759, 396] width 970 height 151
click at [651, 341] on td "shihezi city [GEOGRAPHIC_DATA] town tianchou machinery leasing co ltd" at bounding box center [914, 339] width 660 height 38
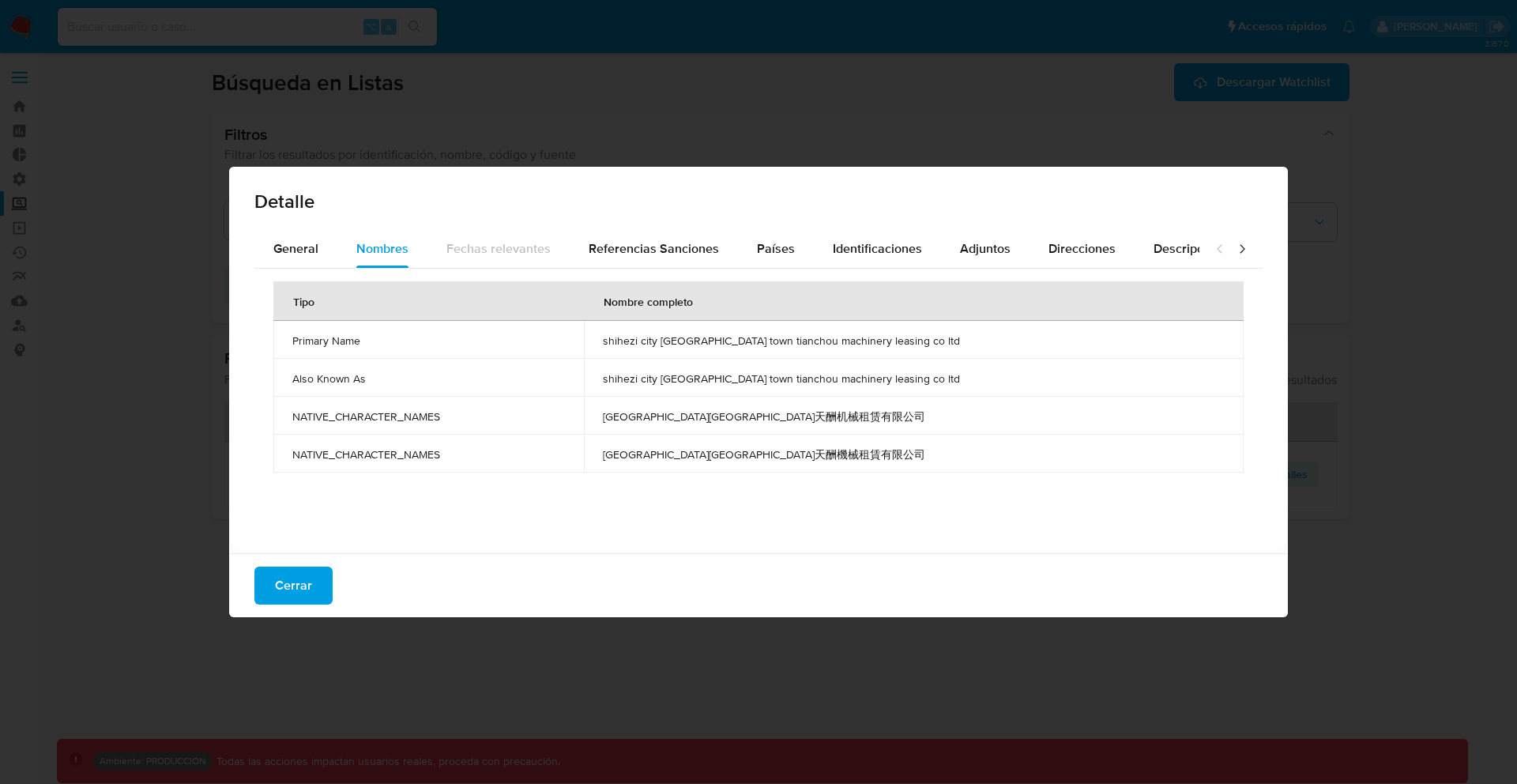
drag, startPoint x: 651, startPoint y: 341, endPoint x: 948, endPoint y: 375, distance: 298.9
click at [948, 375] on tbody "Primary Name [GEOGRAPHIC_DATA] [GEOGRAPHIC_DATA] town tianchou machinery leasin…" at bounding box center [759, 396] width 970 height 151
click at [948, 375] on span "shihezi city [GEOGRAPHIC_DATA] town tianchou machinery leasing co ltd" at bounding box center [914, 378] width 622 height 15
drag, startPoint x: 948, startPoint y: 375, endPoint x: 658, endPoint y: 333, distance: 293.0
click at [658, 333] on tbody "Primary Name [GEOGRAPHIC_DATA] [GEOGRAPHIC_DATA] town tianchou machinery leasin…" at bounding box center [759, 396] width 970 height 151
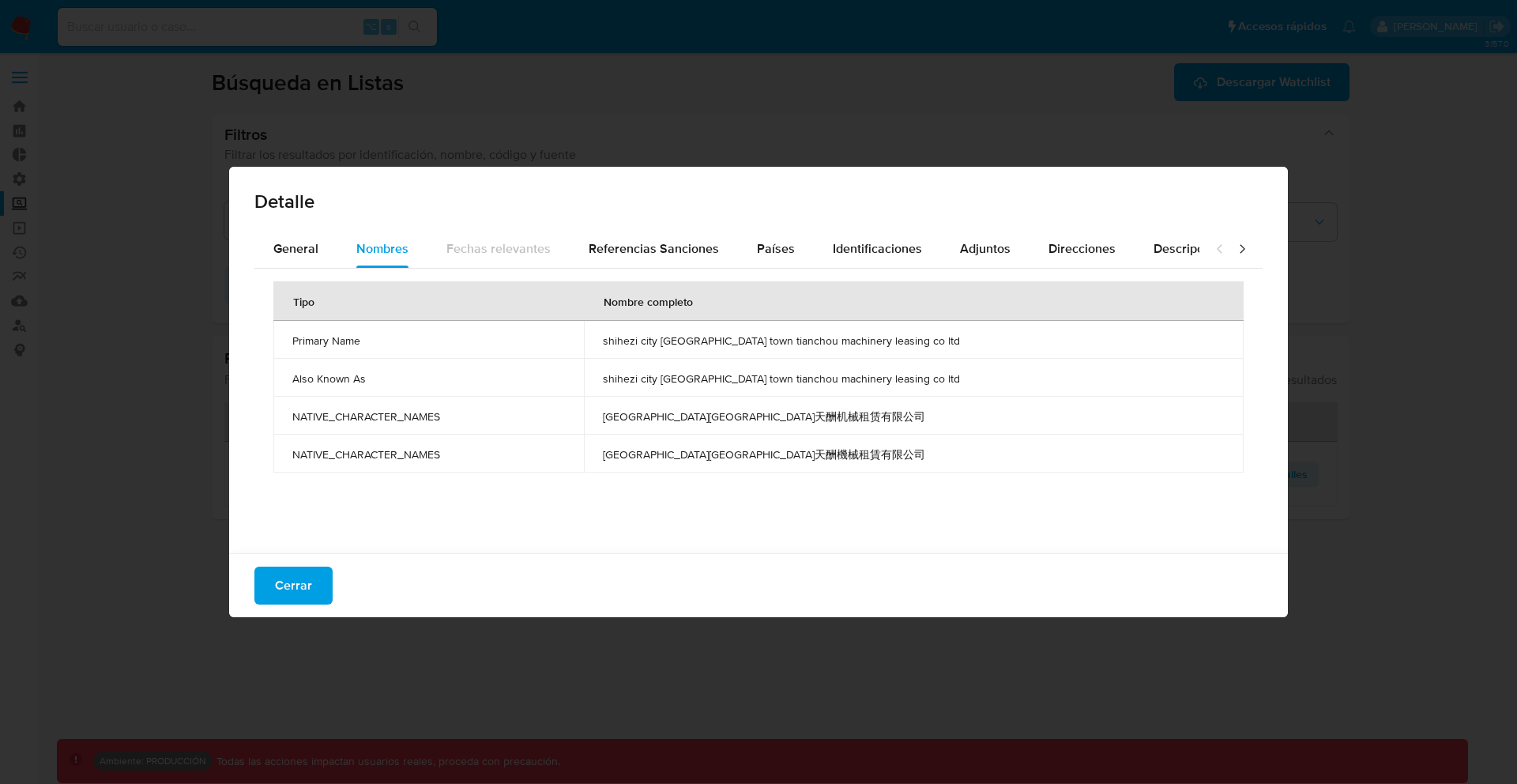
click at [658, 334] on span "shihezi city [GEOGRAPHIC_DATA] town tianchou machinery leasing co ltd" at bounding box center [914, 341] width 622 height 15
drag, startPoint x: 651, startPoint y: 338, endPoint x: 991, endPoint y: 378, distance: 342.3
click at [991, 378] on tbody "Primary Name [GEOGRAPHIC_DATA] [GEOGRAPHIC_DATA] town tianchou machinery leasin…" at bounding box center [759, 396] width 970 height 151
click at [746, 348] on td "shihezi city [GEOGRAPHIC_DATA] town tianchou machinery leasing co ltd" at bounding box center [914, 339] width 660 height 38
drag, startPoint x: 651, startPoint y: 343, endPoint x: 935, endPoint y: 339, distance: 284.0
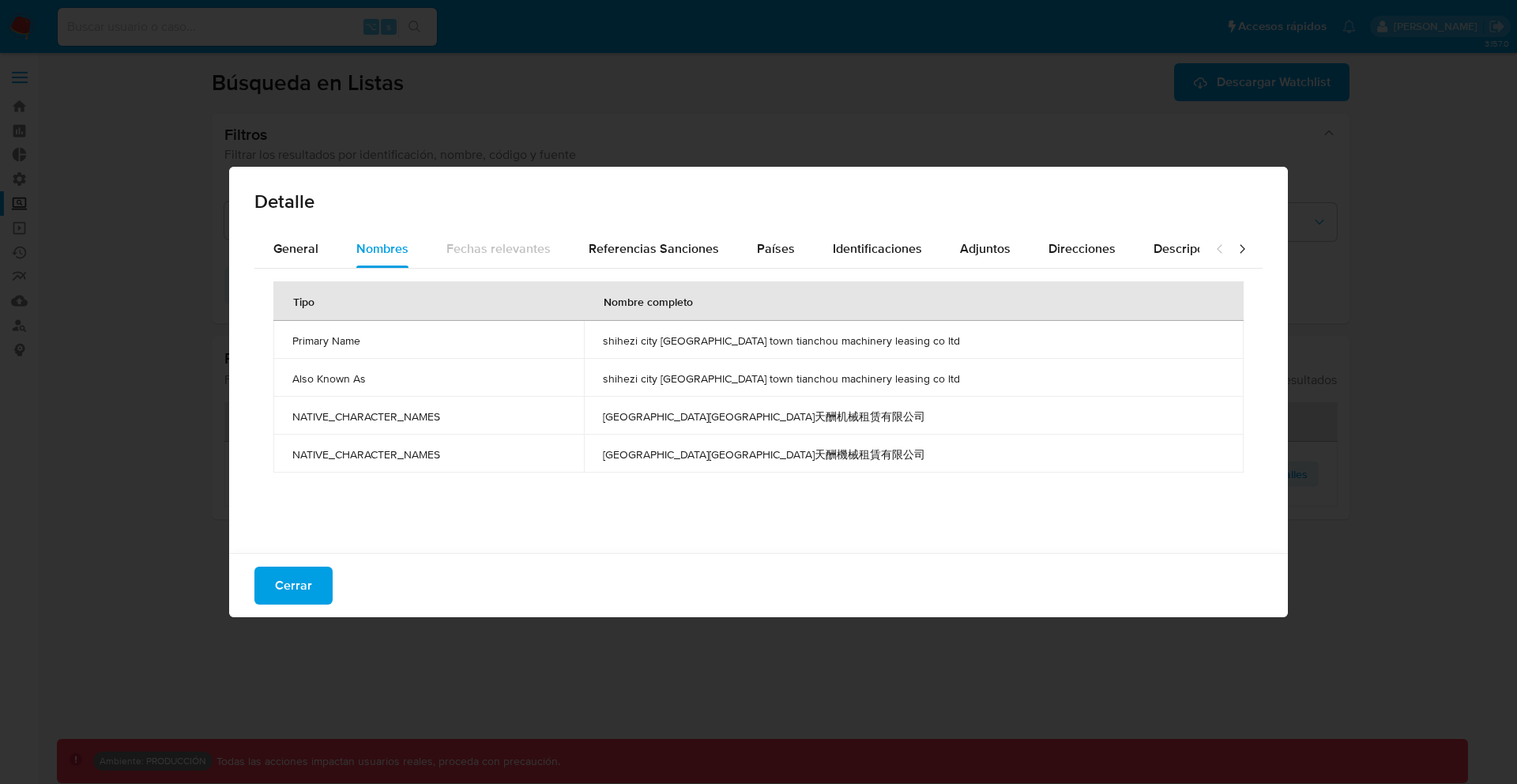
click at [940, 339] on td "shihezi city [GEOGRAPHIC_DATA] town tianchou machinery leasing co ltd" at bounding box center [914, 339] width 660 height 38
click at [803, 359] on td "shihezi city [GEOGRAPHIC_DATA] town tianchou machinery leasing co ltd" at bounding box center [914, 377] width 660 height 38
drag, startPoint x: 658, startPoint y: 339, endPoint x: 923, endPoint y: 352, distance: 265.3
click at [923, 352] on td "shihezi city [GEOGRAPHIC_DATA] town tianchou machinery leasing co ltd" at bounding box center [914, 339] width 660 height 38
click at [923, 350] on td "shihezi city [GEOGRAPHIC_DATA] town tianchou machinery leasing co ltd" at bounding box center [914, 339] width 660 height 38
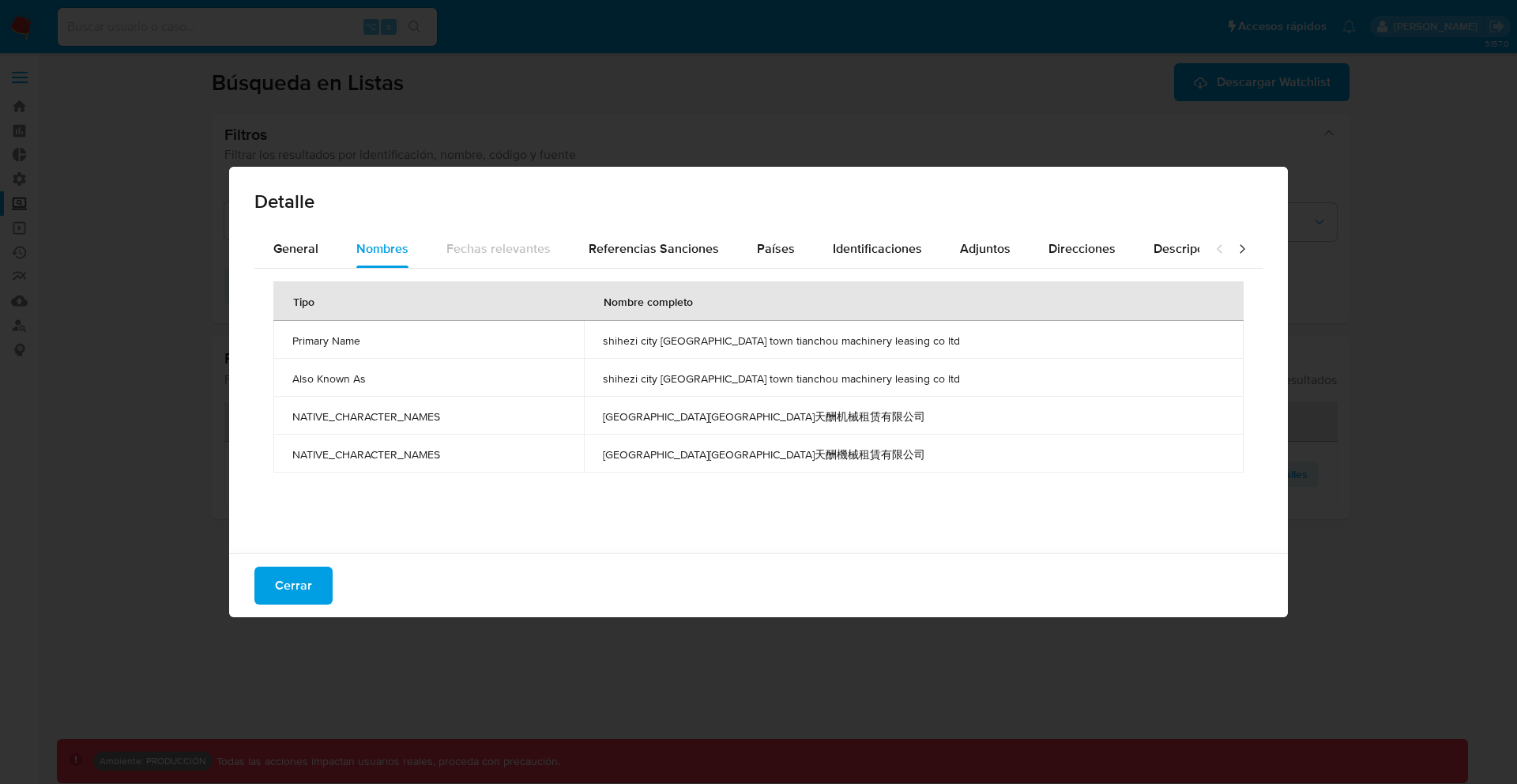
drag, startPoint x: 851, startPoint y: 415, endPoint x: 651, endPoint y: 416, distance: 200.0
click at [651, 416] on td "[GEOGRAPHIC_DATA][GEOGRAPHIC_DATA]天酬机械租赁有限公司" at bounding box center [914, 415] width 660 height 38
click at [652, 416] on td "[GEOGRAPHIC_DATA][GEOGRAPHIC_DATA]天酬机械租赁有限公司" at bounding box center [914, 415] width 660 height 38
drag, startPoint x: 652, startPoint y: 416, endPoint x: 849, endPoint y: 420, distance: 197.0
click at [849, 420] on td "[GEOGRAPHIC_DATA][GEOGRAPHIC_DATA]天酬机械租赁有限公司" at bounding box center [914, 415] width 660 height 38
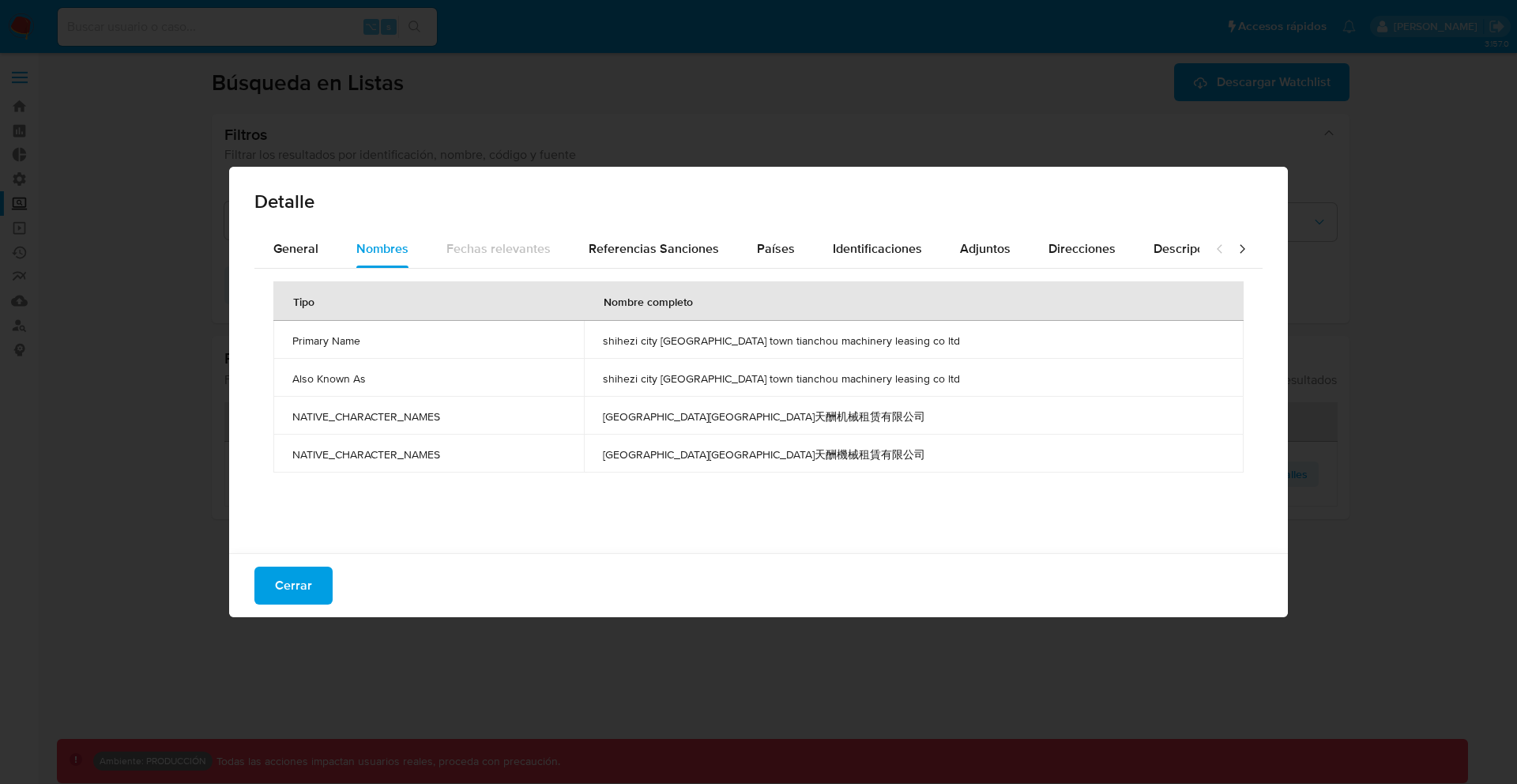
click at [849, 420] on span "[GEOGRAPHIC_DATA][GEOGRAPHIC_DATA]天酬机械租赁有限公司" at bounding box center [914, 416] width 622 height 15
drag, startPoint x: 855, startPoint y: 420, endPoint x: 655, endPoint y: 419, distance: 200.0
click at [655, 419] on td "[GEOGRAPHIC_DATA][GEOGRAPHIC_DATA]天酬机械租赁有限公司" at bounding box center [914, 415] width 660 height 38
drag, startPoint x: 655, startPoint y: 419, endPoint x: 845, endPoint y: 421, distance: 190.0
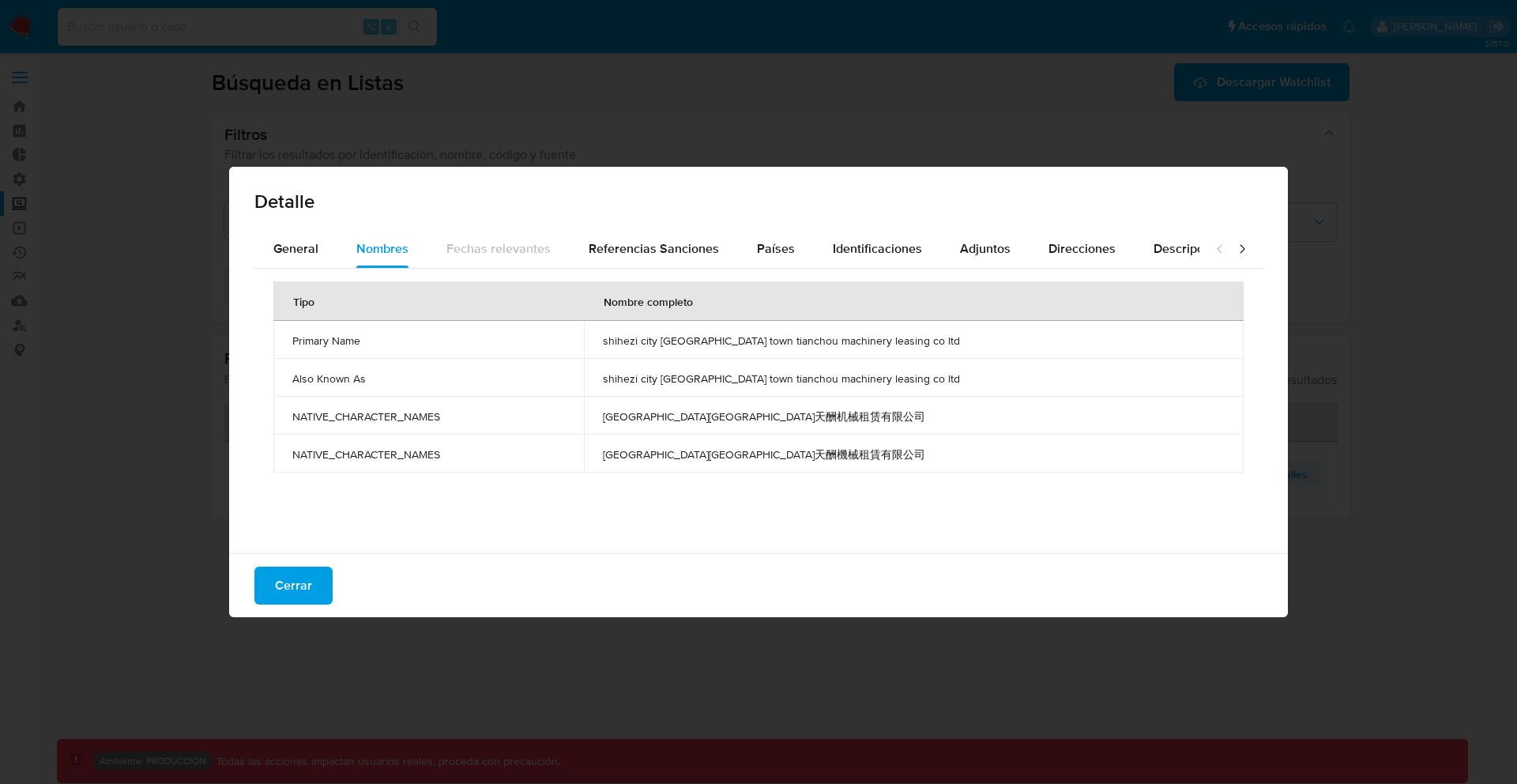
click at [845, 421] on td "[GEOGRAPHIC_DATA][GEOGRAPHIC_DATA]天酬机械租赁有限公司" at bounding box center [914, 415] width 660 height 38
click at [845, 421] on span "[GEOGRAPHIC_DATA][GEOGRAPHIC_DATA]天酬机械租赁有限公司" at bounding box center [914, 416] width 622 height 15
drag, startPoint x: 854, startPoint y: 421, endPoint x: 658, endPoint y: 419, distance: 196.0
click at [658, 419] on span "[GEOGRAPHIC_DATA][GEOGRAPHIC_DATA]天酬机械租赁有限公司" at bounding box center [914, 416] width 622 height 15
click at [659, 419] on span "[GEOGRAPHIC_DATA][GEOGRAPHIC_DATA]天酬机械租赁有限公司" at bounding box center [914, 416] width 622 height 15
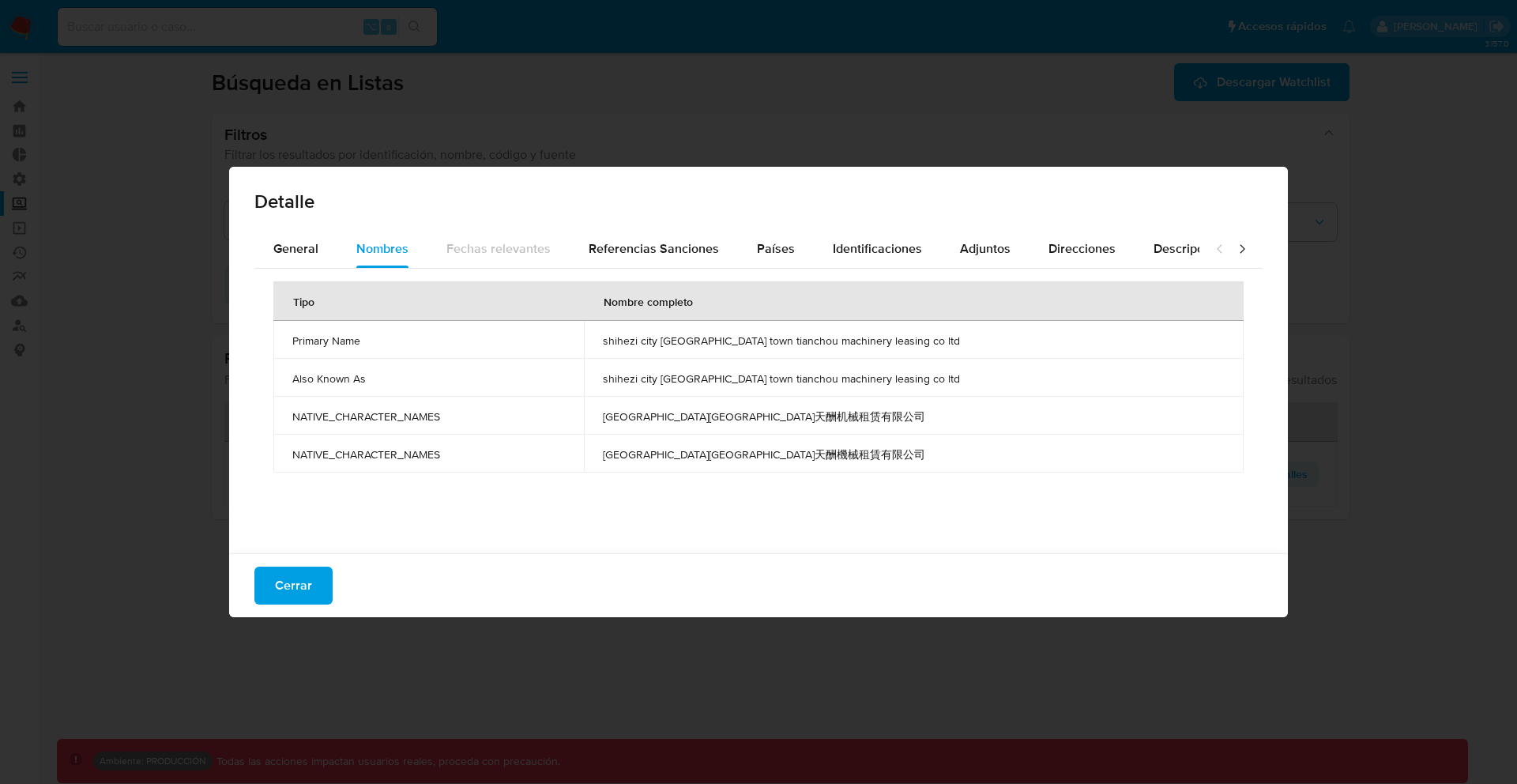
drag, startPoint x: 656, startPoint y: 418, endPoint x: 851, endPoint y: 418, distance: 195.0
click at [851, 418] on span "[GEOGRAPHIC_DATA][GEOGRAPHIC_DATA]天酬机械租赁有限公司" at bounding box center [914, 416] width 622 height 15
drag, startPoint x: 657, startPoint y: 343, endPoint x: 933, endPoint y: 356, distance: 276.3
click at [933, 356] on td "shihezi city [GEOGRAPHIC_DATA] town tianchou machinery leasing co ltd" at bounding box center [914, 339] width 660 height 38
click at [687, 413] on span "[GEOGRAPHIC_DATA][GEOGRAPHIC_DATA]天酬机械租赁有限公司" at bounding box center [914, 416] width 622 height 15
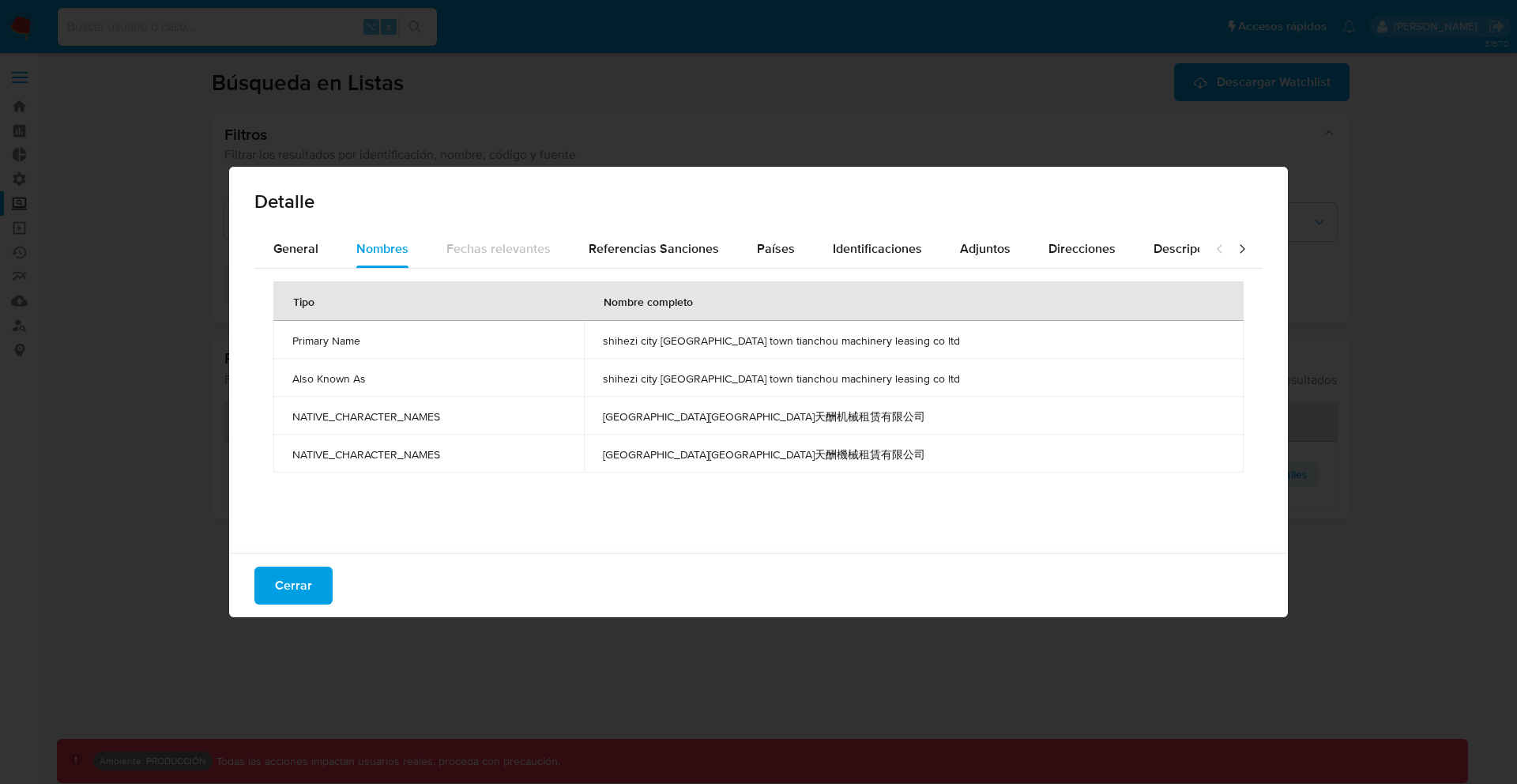
click at [687, 413] on span "[GEOGRAPHIC_DATA][GEOGRAPHIC_DATA]天酬机械租赁有限公司" at bounding box center [914, 416] width 622 height 15
click at [728, 425] on td "[GEOGRAPHIC_DATA][GEOGRAPHIC_DATA]天酬机械租赁有限公司" at bounding box center [914, 415] width 660 height 38
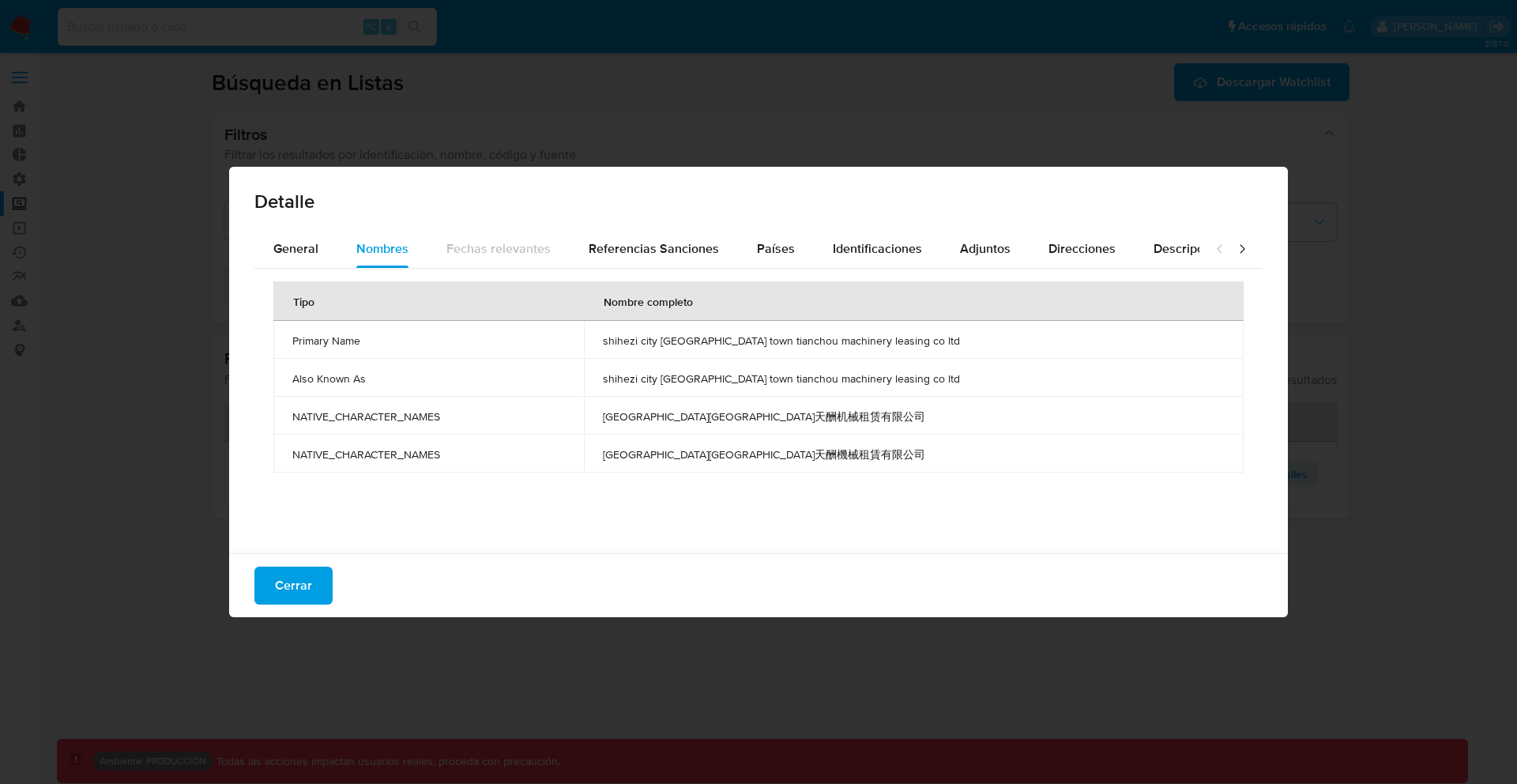
click at [728, 425] on td "[GEOGRAPHIC_DATA][GEOGRAPHIC_DATA]天酬机械租赁有限公司" at bounding box center [914, 415] width 660 height 38
click at [281, 597] on span "Cerrar" at bounding box center [293, 585] width 37 height 35
